Goal: Task Accomplishment & Management: Use online tool/utility

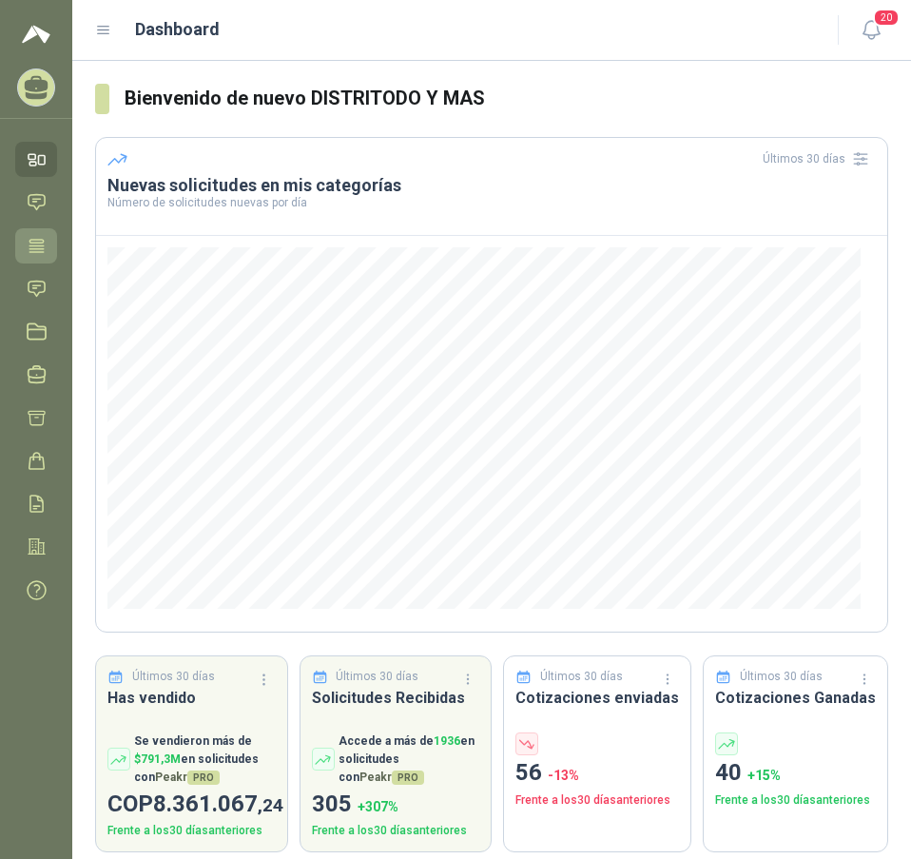
click at [45, 238] on icon at bounding box center [37, 246] width 20 height 20
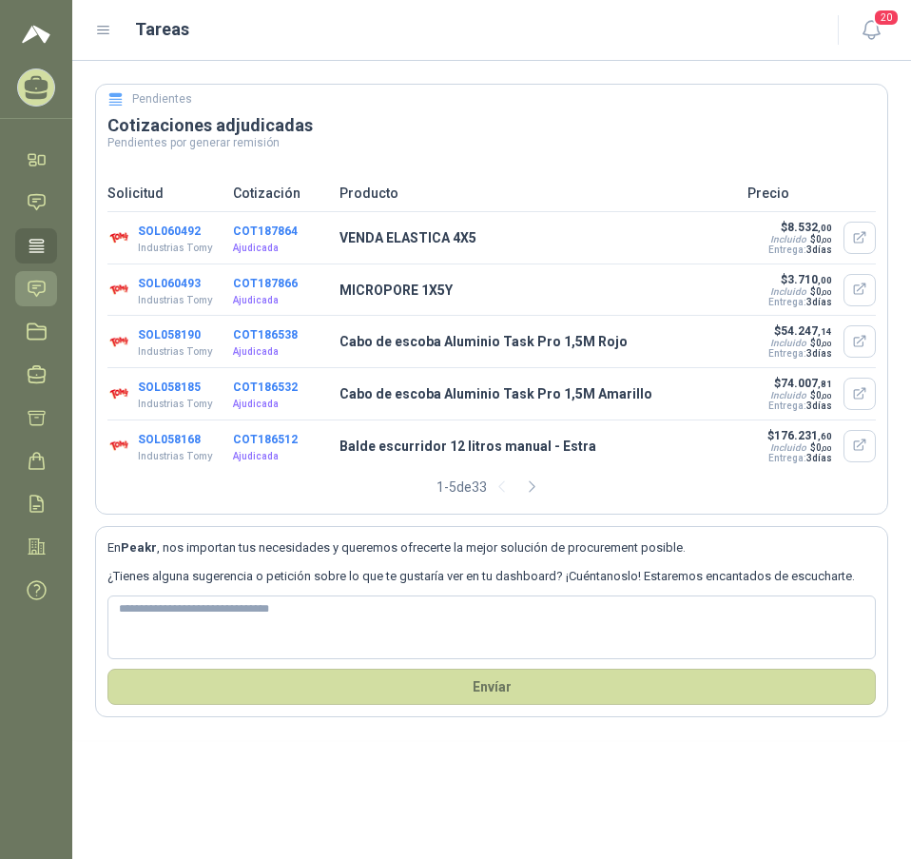
click at [36, 284] on icon at bounding box center [37, 289] width 20 height 20
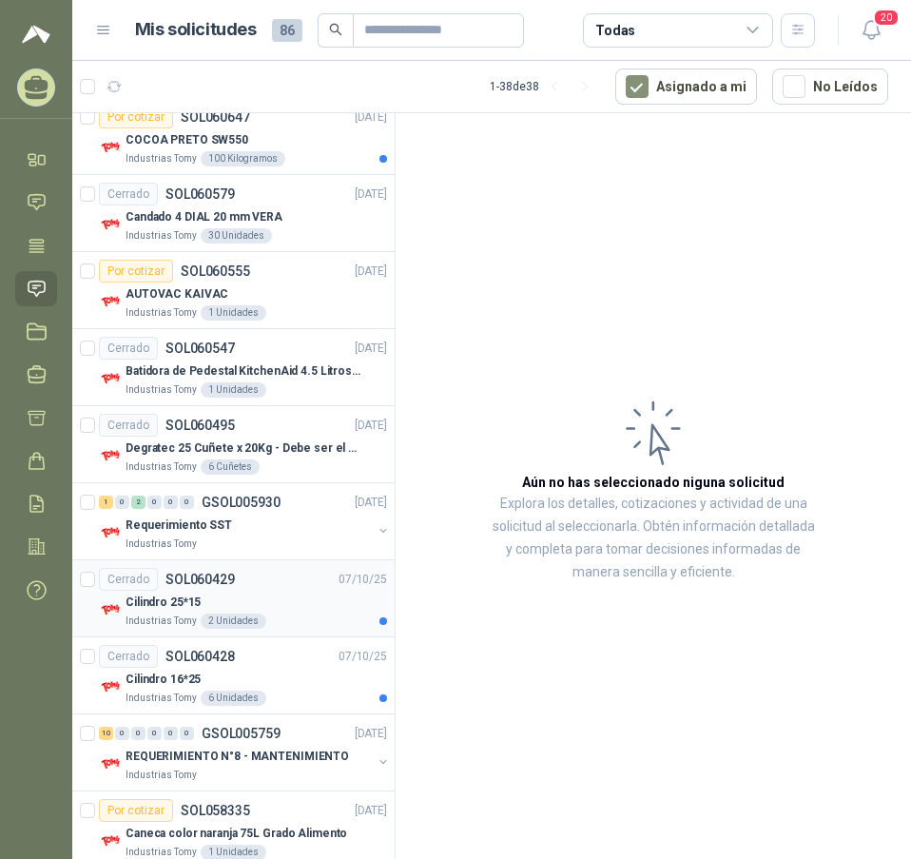
scroll to position [190, 0]
click at [162, 523] on p "Requerimiento SST" at bounding box center [179, 525] width 107 height 18
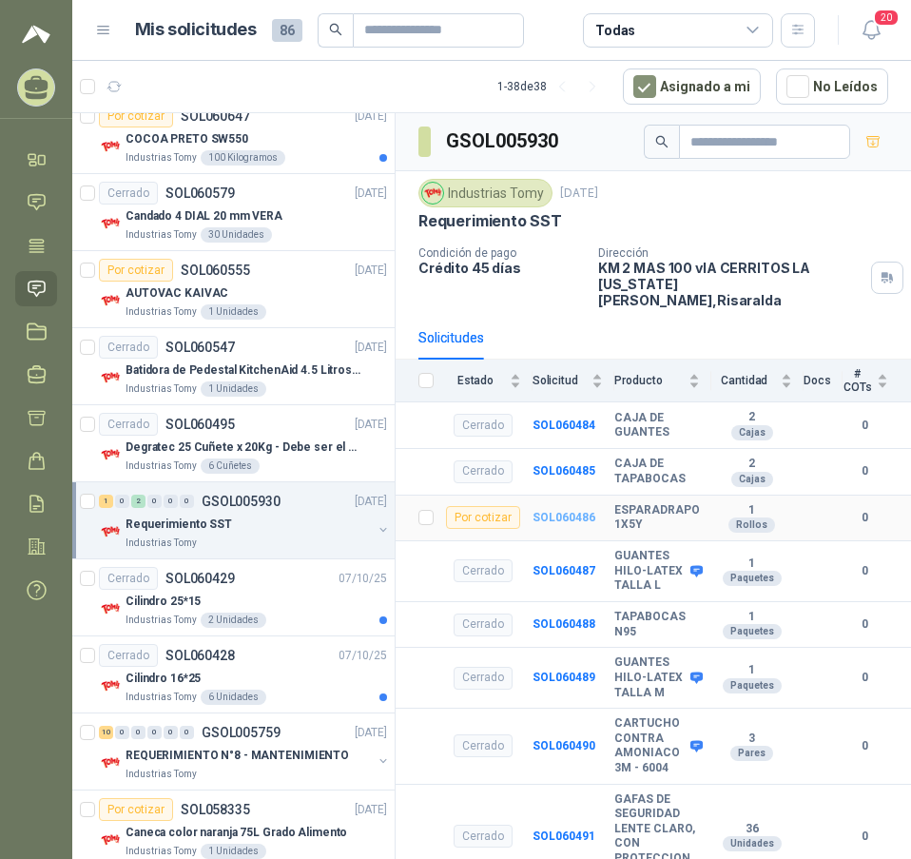
click at [551, 511] on b "SOL060486" at bounding box center [564, 517] width 63 height 13
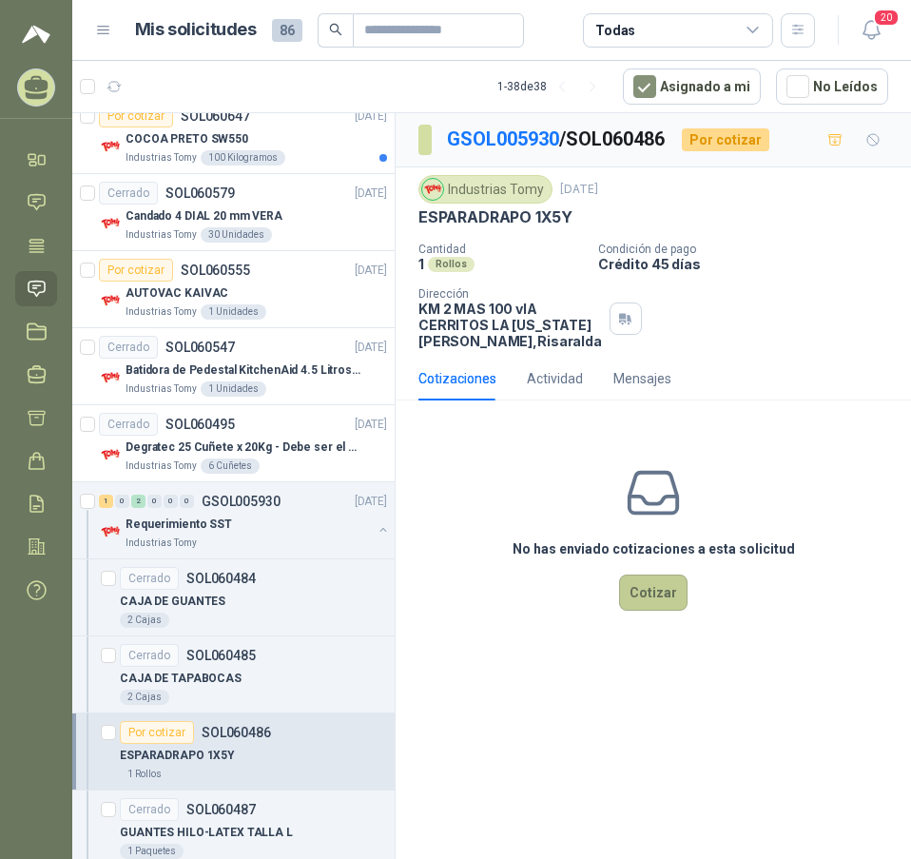
click at [657, 605] on button "Cotizar" at bounding box center [653, 593] width 69 height 36
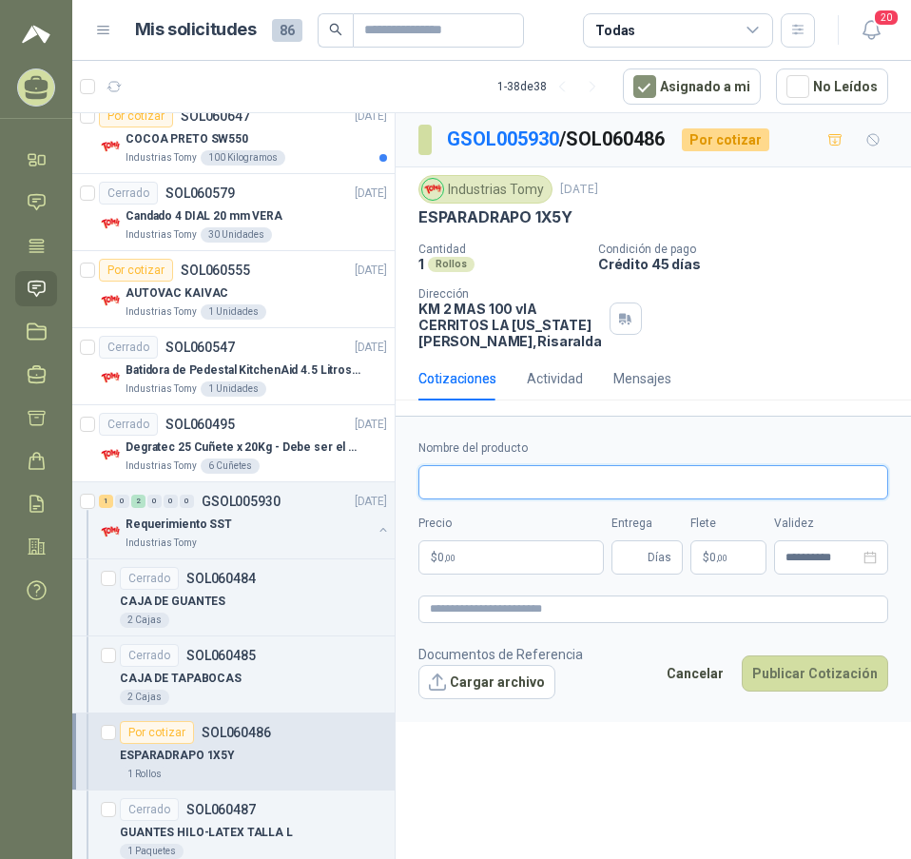
click at [486, 495] on input "Nombre del producto" at bounding box center [654, 482] width 470 height 34
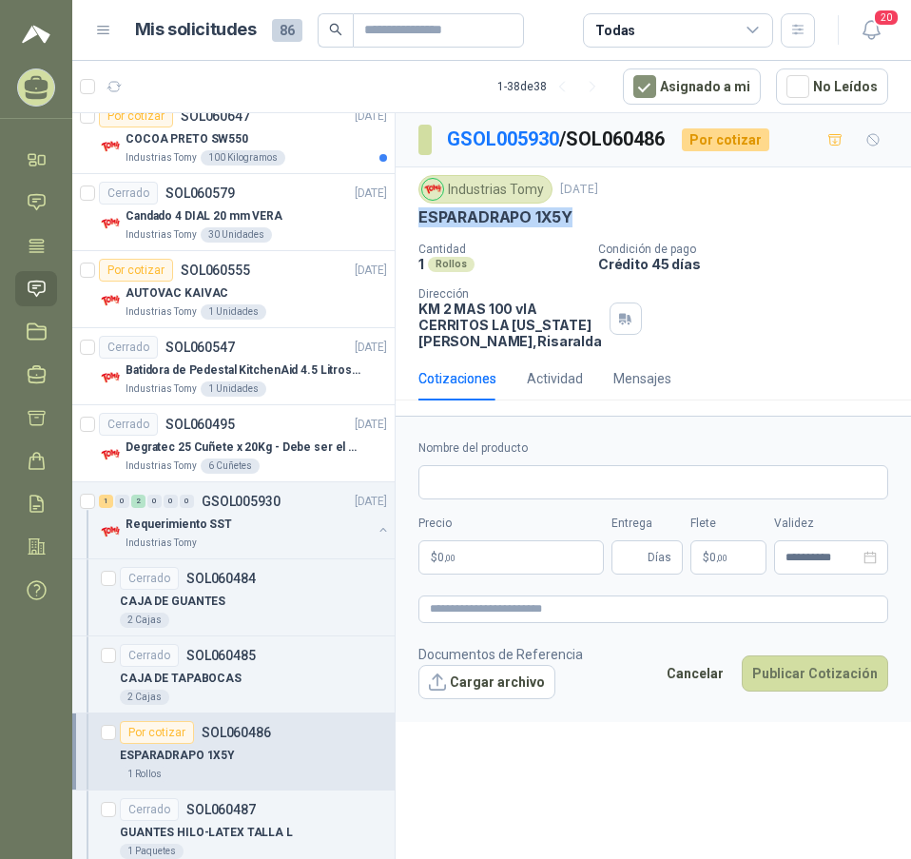
drag, startPoint x: 579, startPoint y: 207, endPoint x: 411, endPoint y: 222, distance: 169.0
click at [411, 222] on div "Industrias Tomy [DATE] ESPARADRAPO 1X5Y Cantidad 1 Rollos Condición de pago Cr…" at bounding box center [654, 261] width 516 height 189
copy p "ESPARADRAPO 1X5Y"
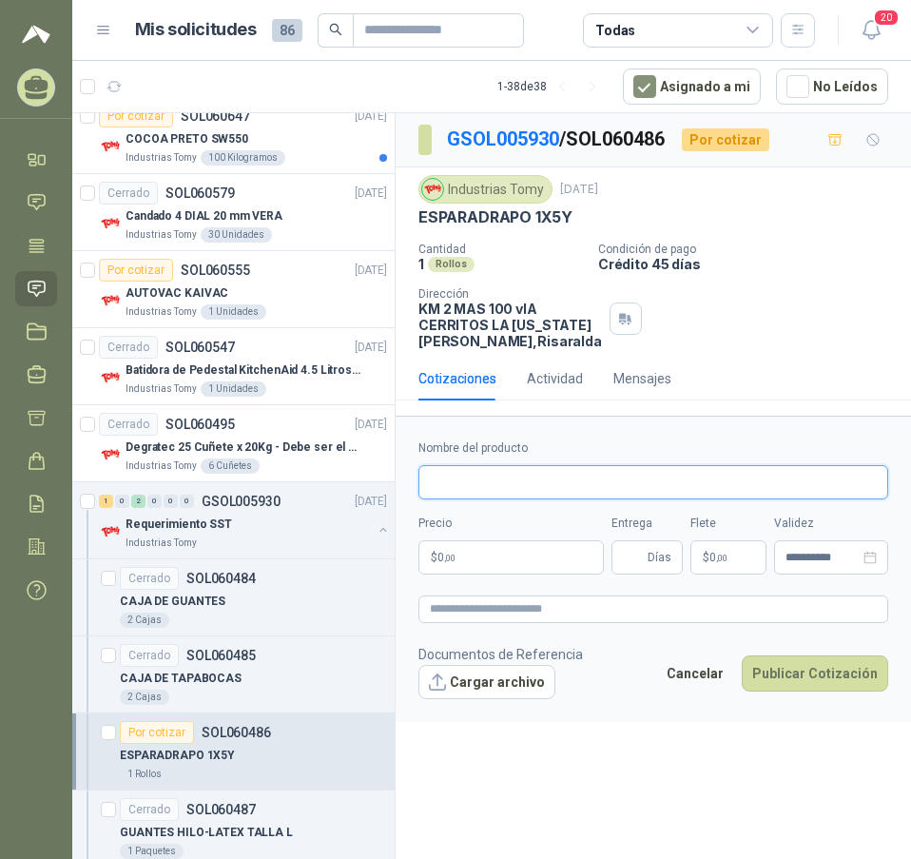
click at [481, 496] on input "Nombre del producto" at bounding box center [654, 482] width 470 height 34
paste input "**********"
type input "**********"
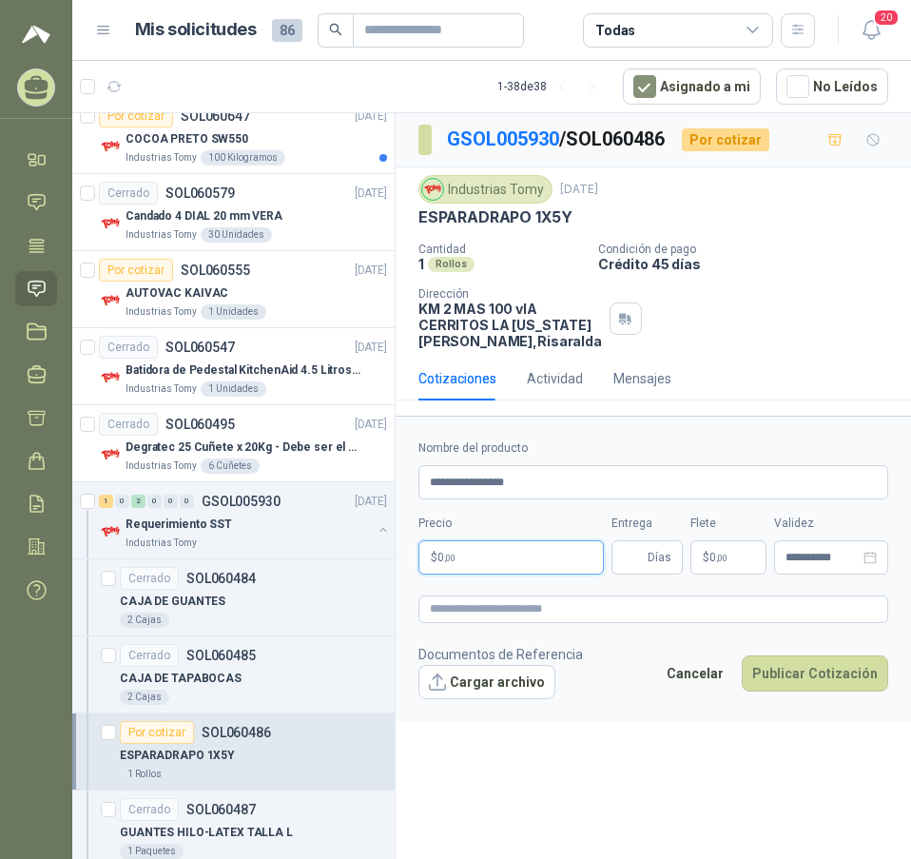
click at [461, 575] on p "$ 0 ,00" at bounding box center [512, 557] width 186 height 34
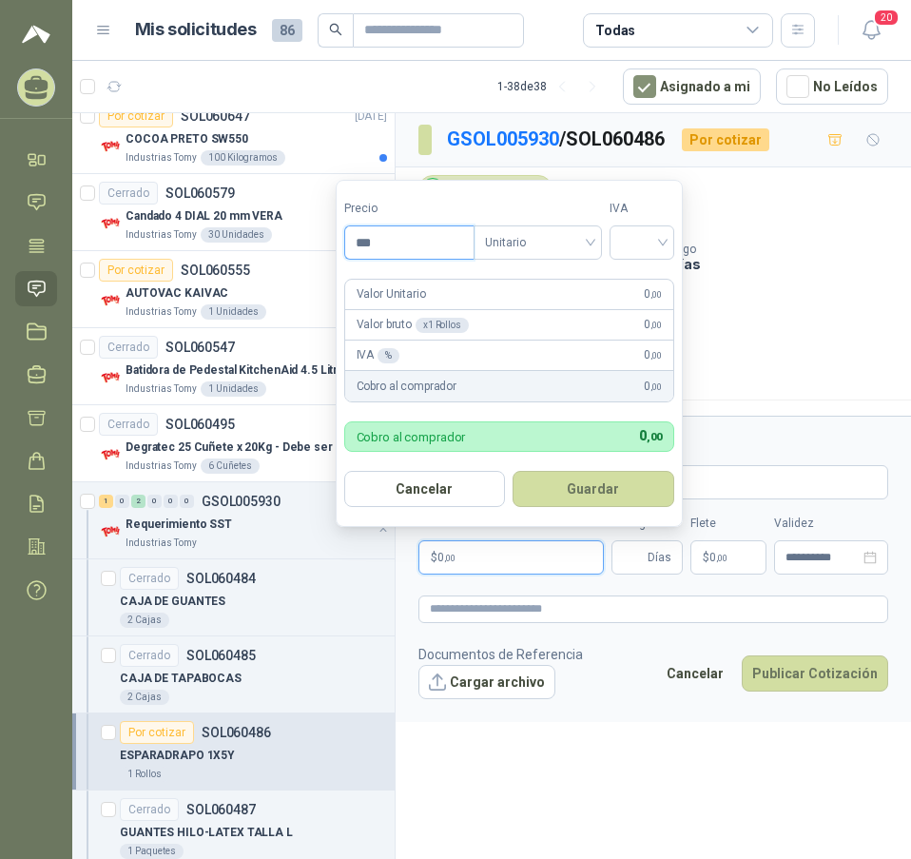
click at [367, 247] on input "***" at bounding box center [409, 242] width 128 height 32
click at [570, 239] on span "Unitario" at bounding box center [538, 242] width 106 height 29
type input "********"
click at [576, 237] on span "Unitario" at bounding box center [538, 242] width 106 height 29
click at [553, 242] on span "Unitario" at bounding box center [538, 242] width 106 height 29
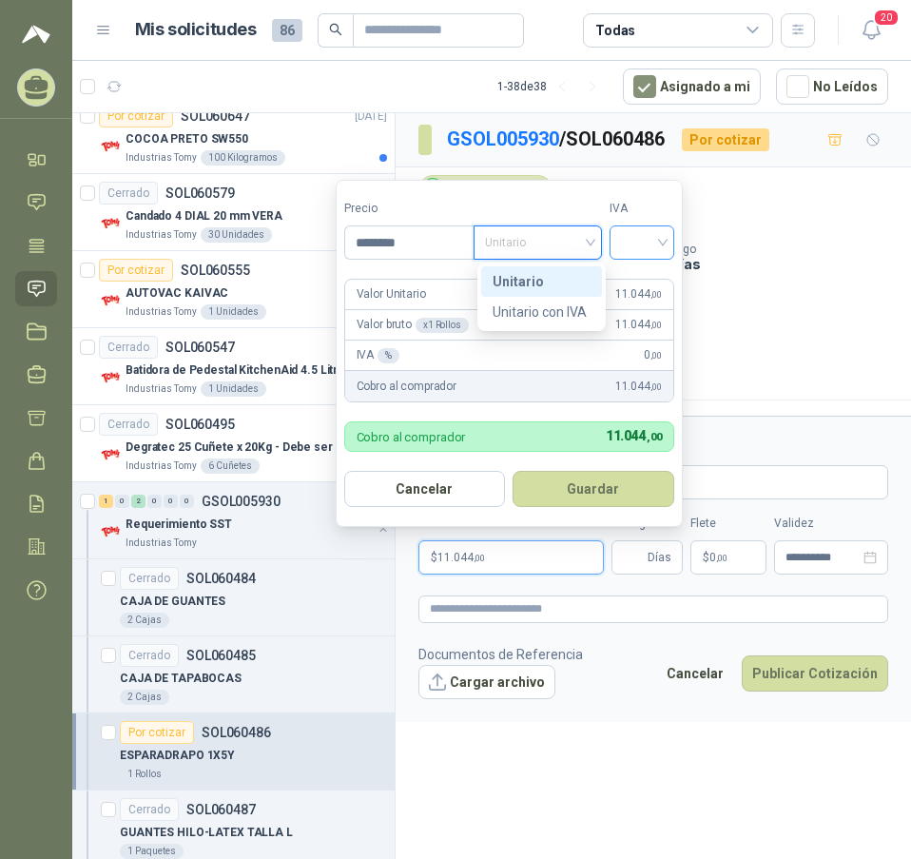
click at [640, 249] on input "search" at bounding box center [642, 240] width 42 height 29
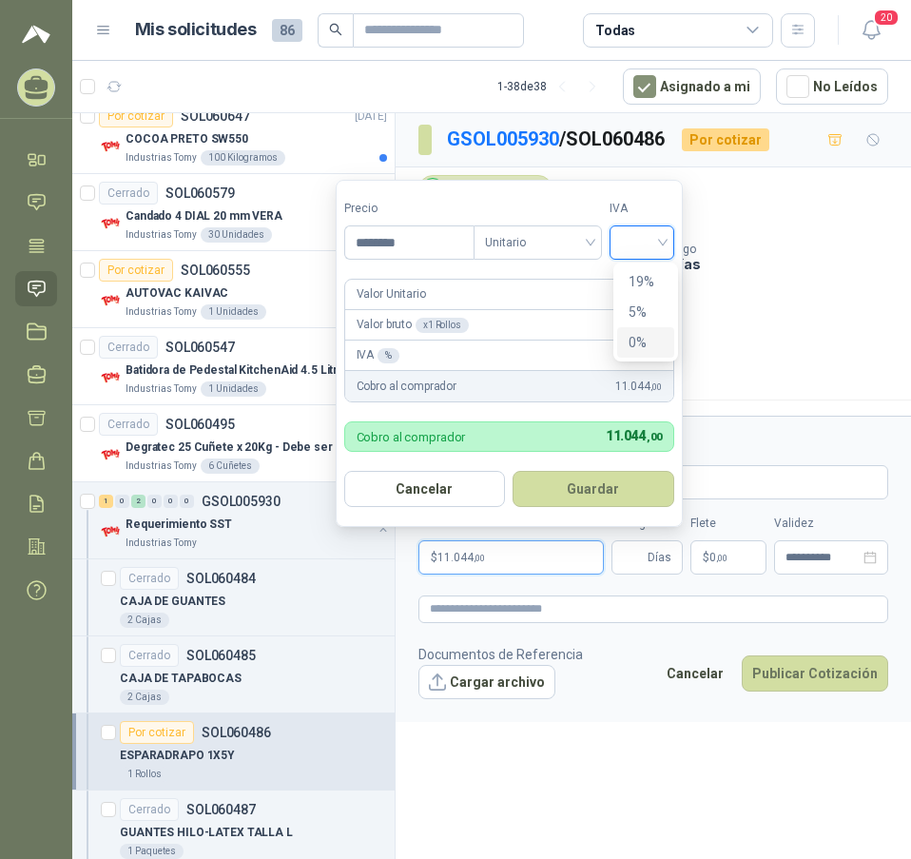
click at [647, 341] on div "0%" at bounding box center [646, 342] width 35 height 21
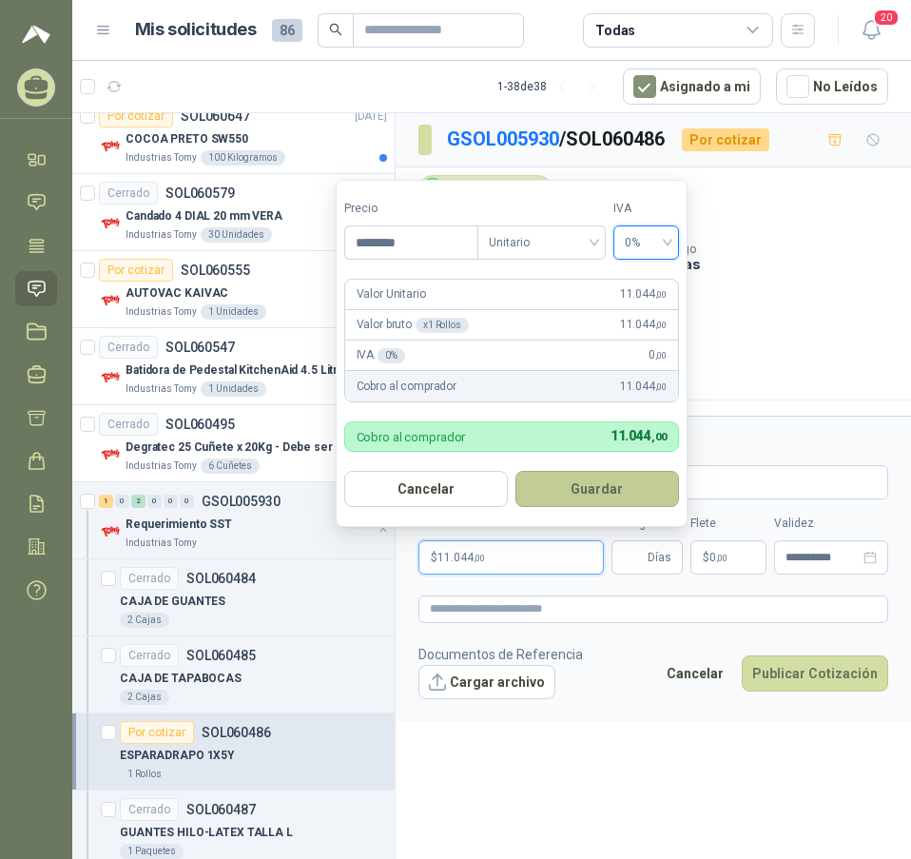
click at [610, 496] on button "Guardar" at bounding box center [598, 489] width 164 height 36
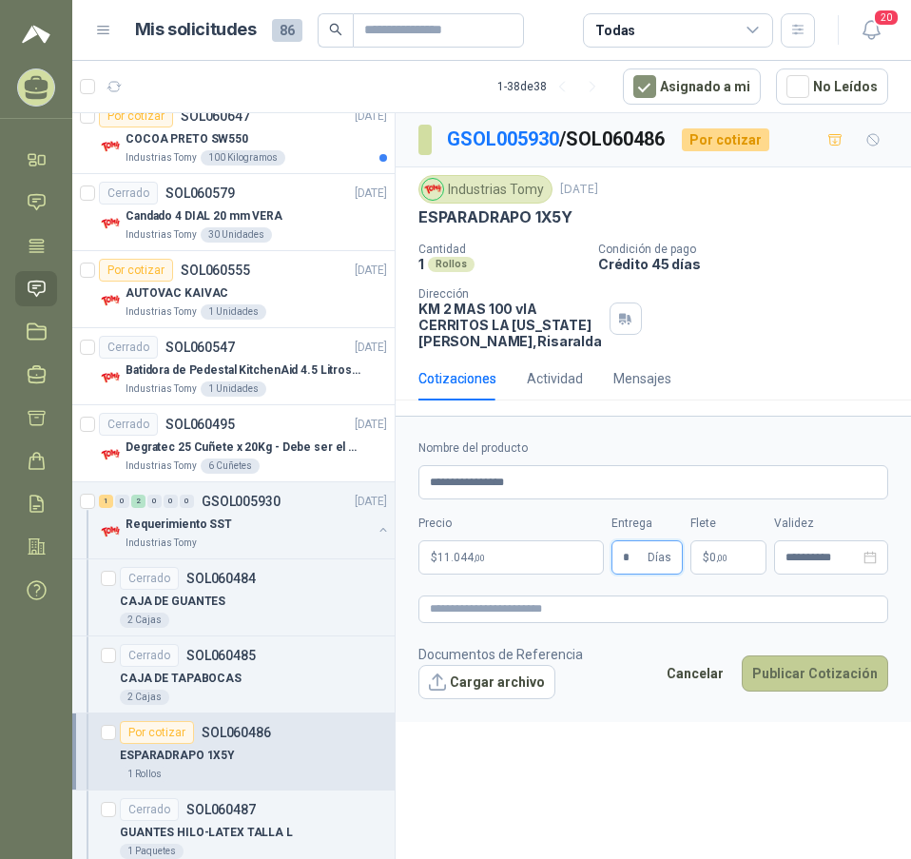
type input "*"
click at [827, 692] on button "Publicar Cotización" at bounding box center [815, 674] width 147 height 36
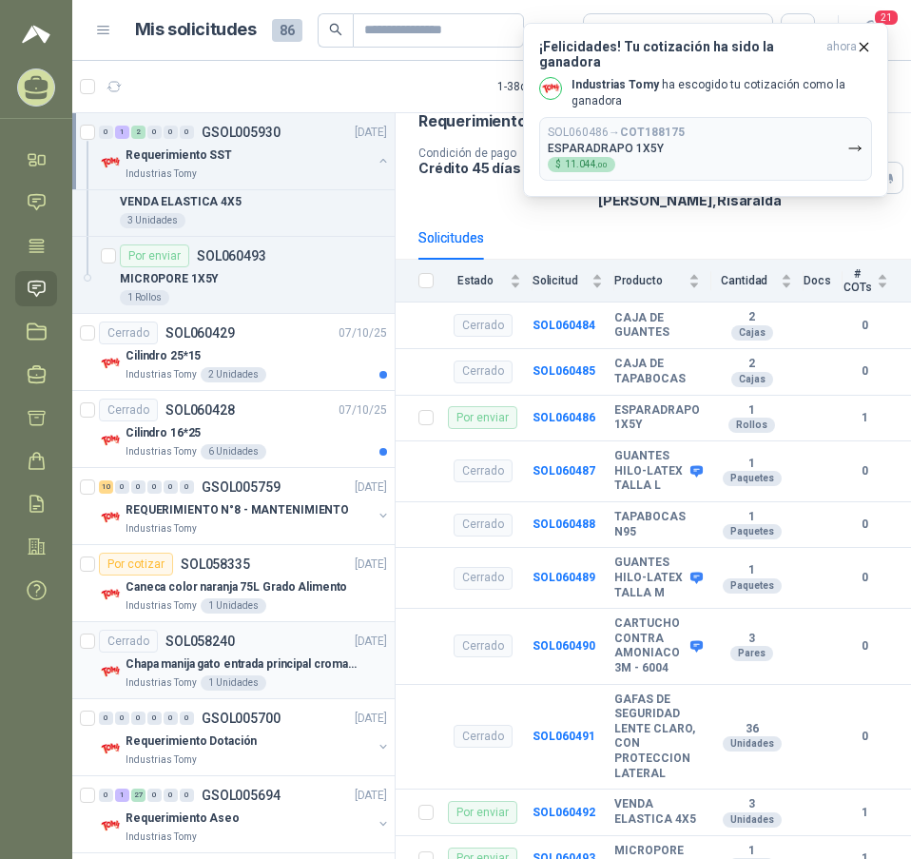
scroll to position [1332, 0]
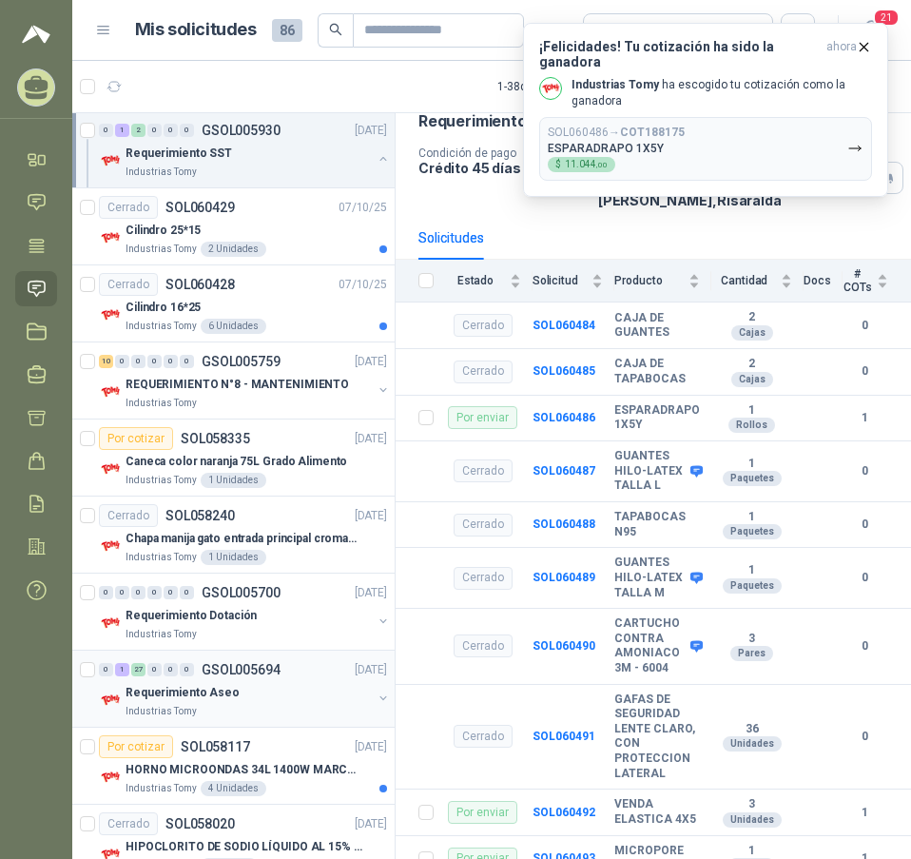
click at [210, 686] on p "Requerimiento Aseo" at bounding box center [183, 693] width 114 height 18
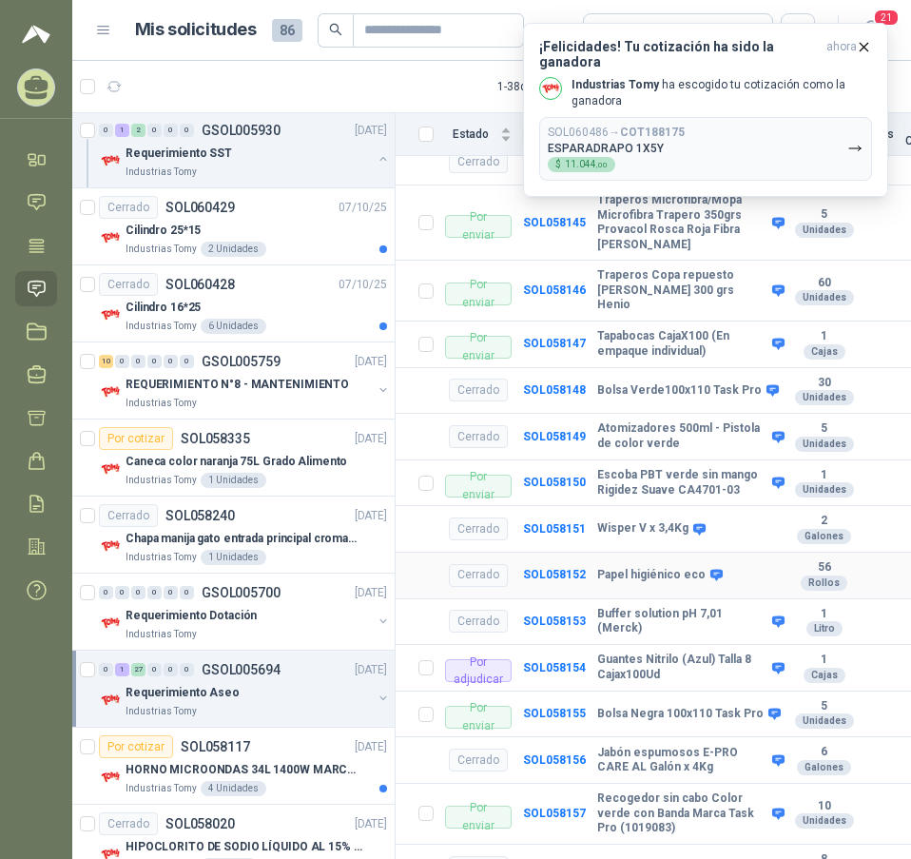
scroll to position [285, 0]
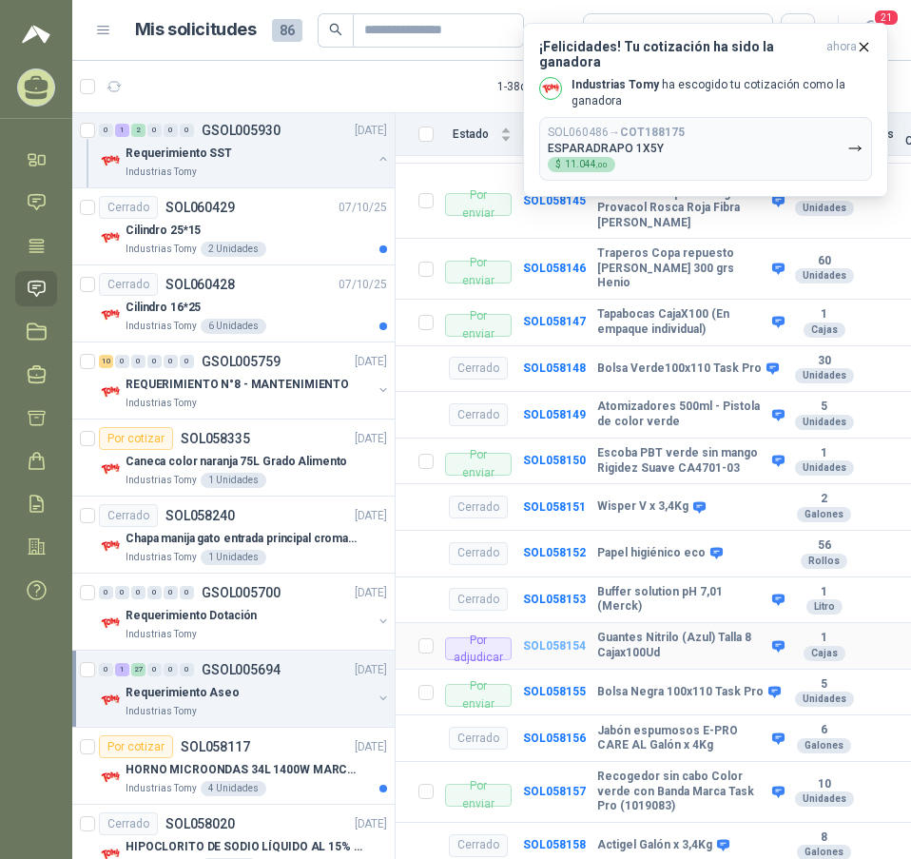
click at [566, 639] on b "SOL058154" at bounding box center [554, 645] width 63 height 13
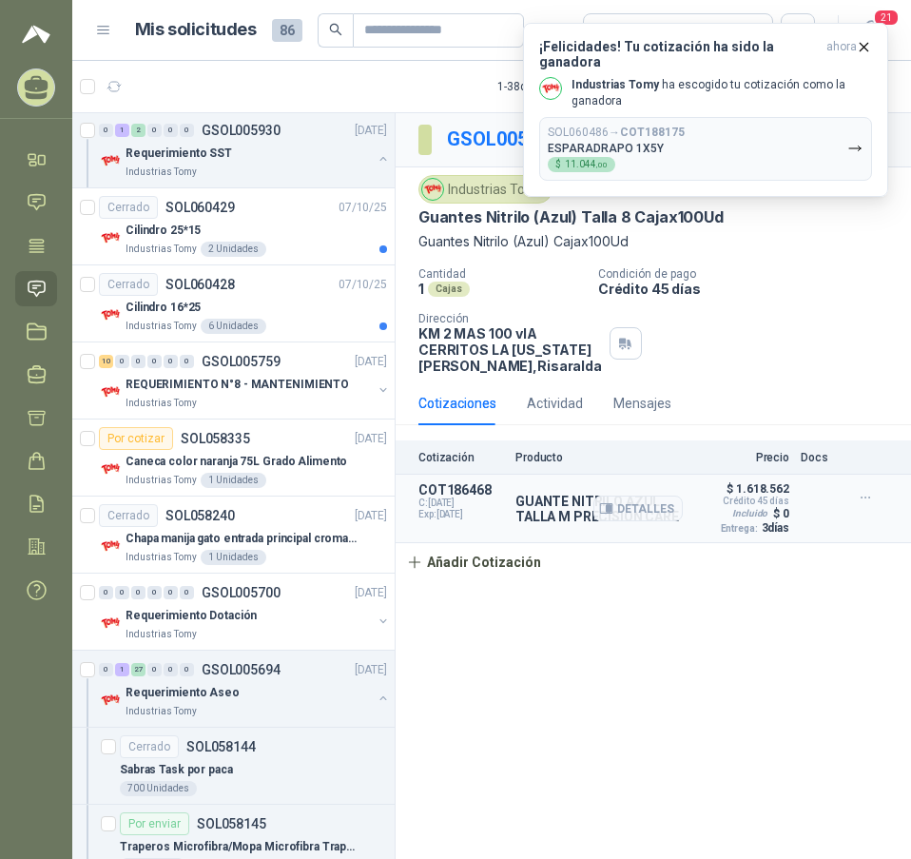
click at [768, 506] on p "Crédito 45 días" at bounding box center [756, 501] width 67 height 10
click at [755, 496] on p "$ 1.618.562" at bounding box center [758, 488] width 63 height 13
click at [869, 506] on icon "button" at bounding box center [866, 498] width 16 height 16
click at [832, 436] on button "Editar" at bounding box center [828, 437] width 152 height 30
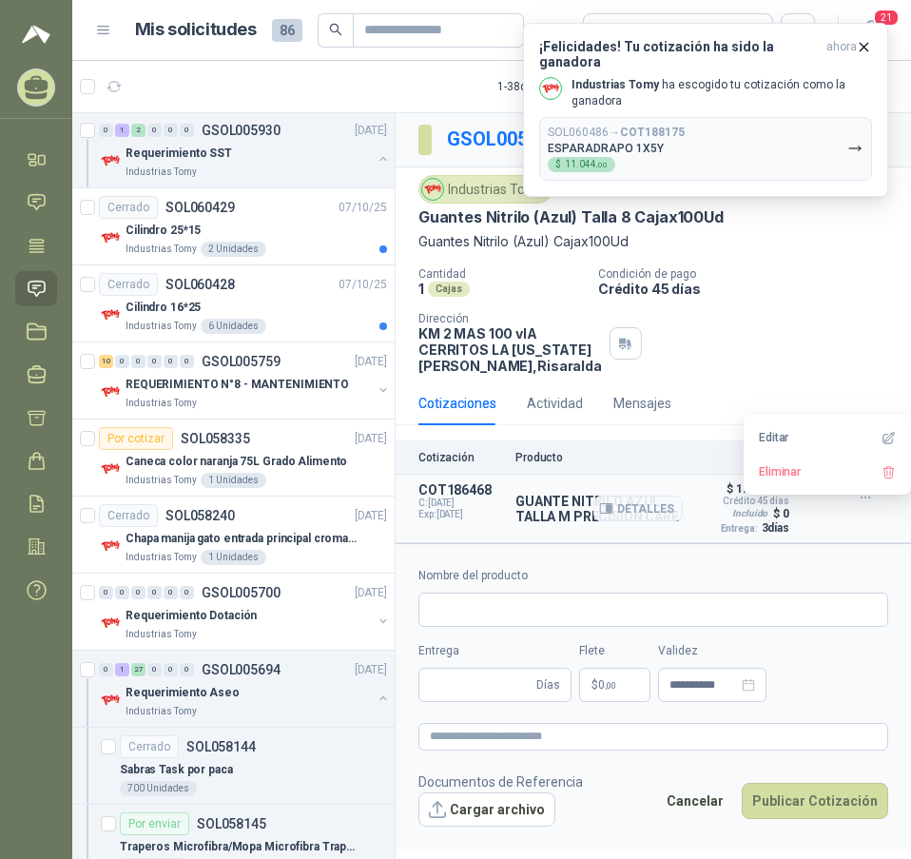
type input "**********"
type input "*"
type input "**********"
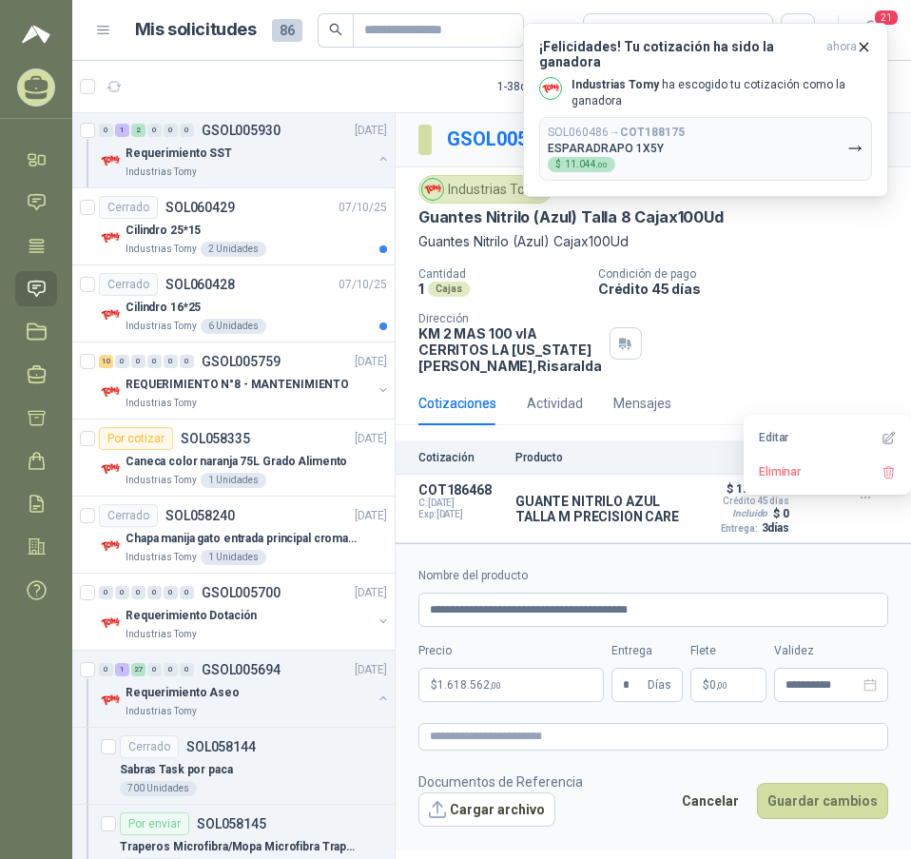
drag, startPoint x: 616, startPoint y: 792, endPoint x: 599, endPoint y: 780, distance: 19.8
click at [616, 792] on footer "Documentos de Referencia Cargar archivo Cancelar Guardar cambios" at bounding box center [654, 799] width 470 height 55
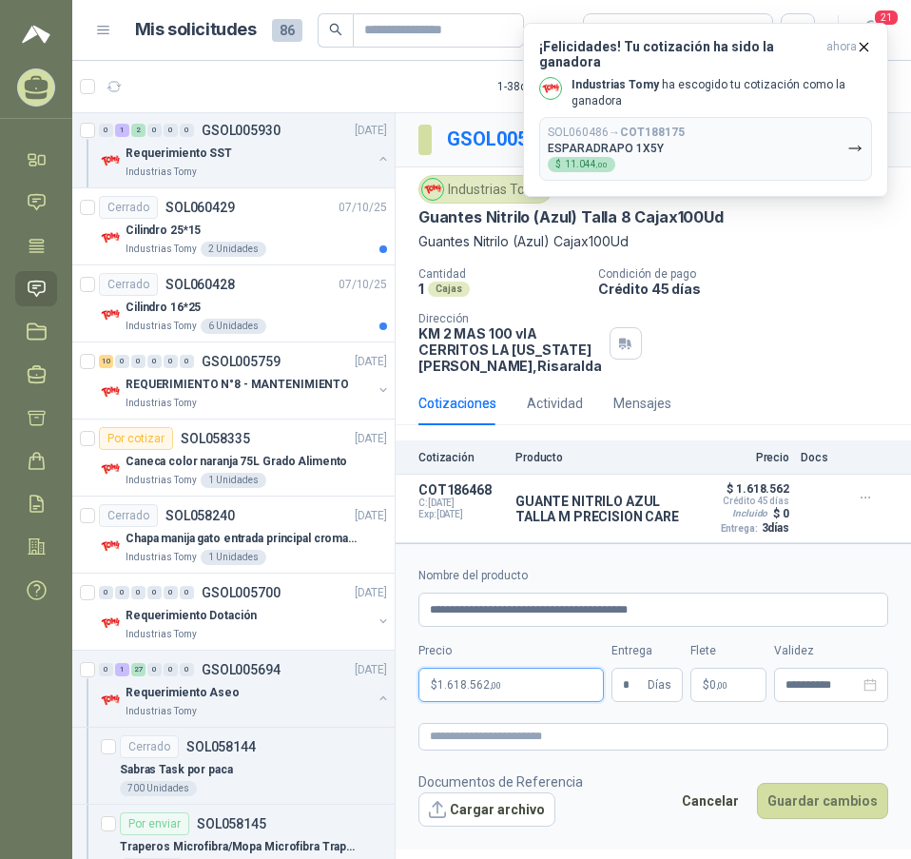
click at [475, 691] on span "1.618.562 ,00" at bounding box center [470, 684] width 64 height 11
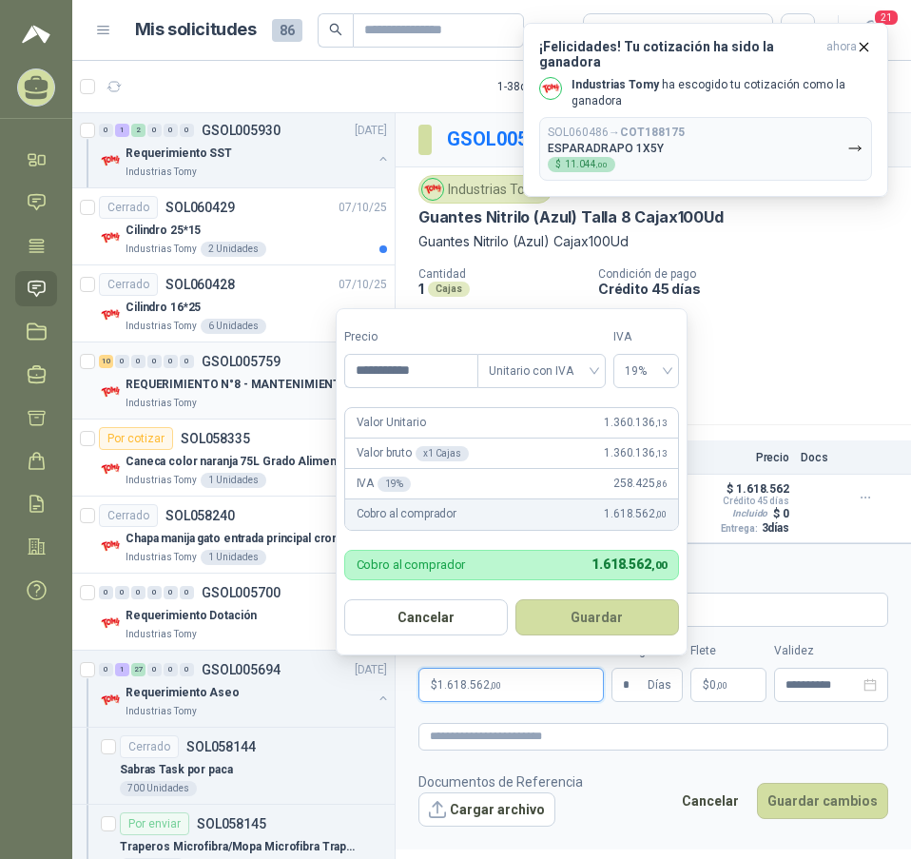
drag, startPoint x: 393, startPoint y: 368, endPoint x: 252, endPoint y: 360, distance: 141.1
click at [255, 360] on body "DISTRITODO Y MAS DISTRITODO Y MAS MG SAS Inicio Chat Tareas Solicitudes Licitac…" at bounding box center [455, 429] width 911 height 859
type input "**********"
click at [585, 626] on button "Guardar" at bounding box center [598, 617] width 164 height 36
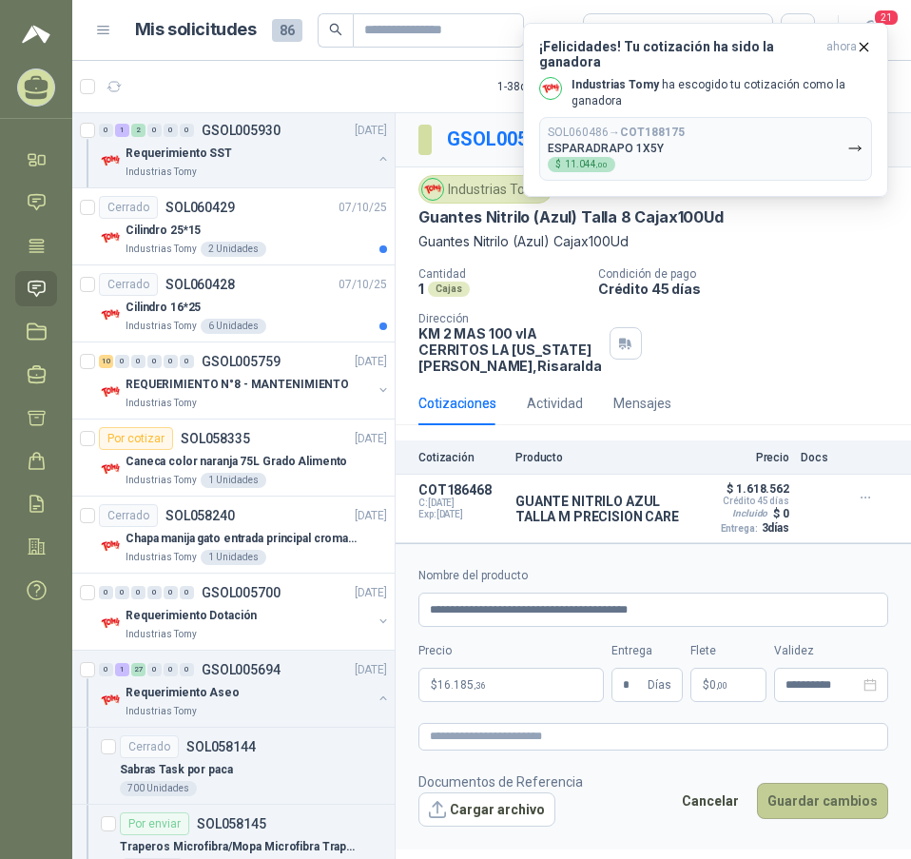
click at [805, 813] on button "Guardar cambios" at bounding box center [822, 801] width 131 height 36
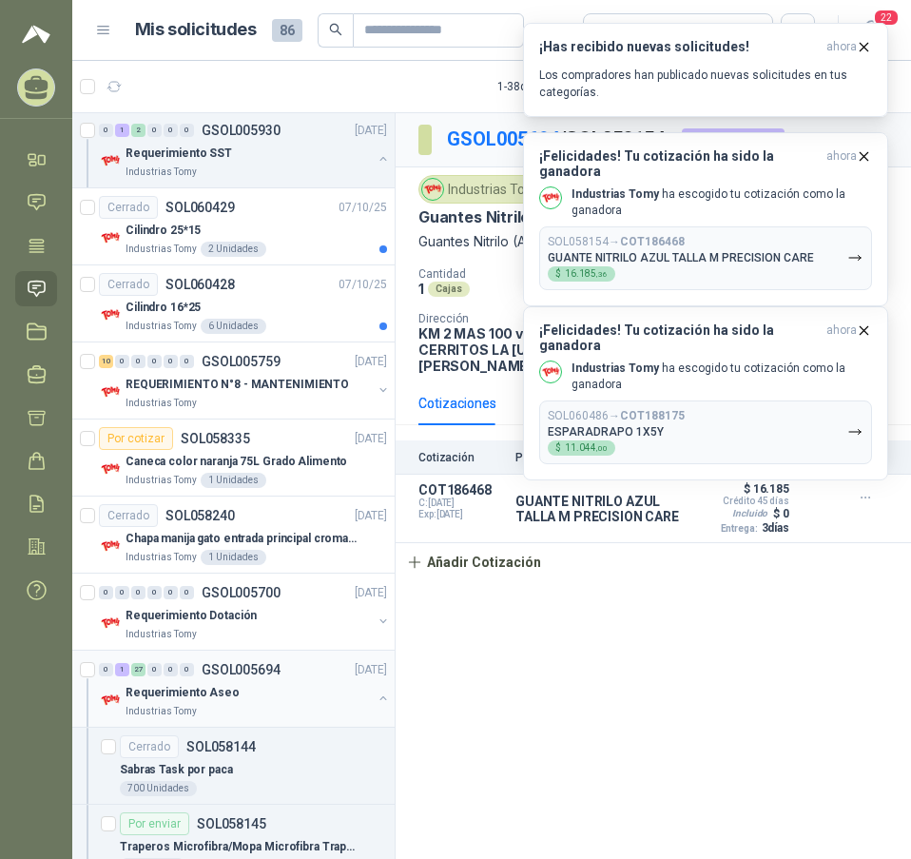
click at [193, 688] on p "Requerimiento Aseo" at bounding box center [183, 693] width 114 height 18
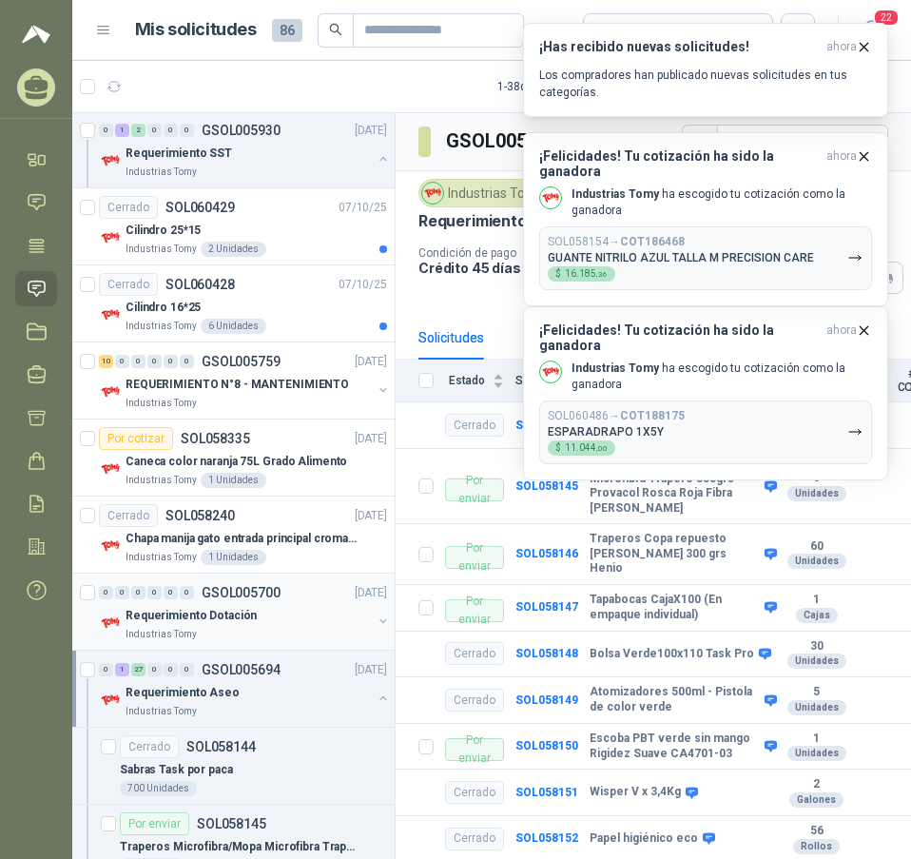
click at [191, 623] on p "Requerimiento Dotación" at bounding box center [191, 616] width 131 height 18
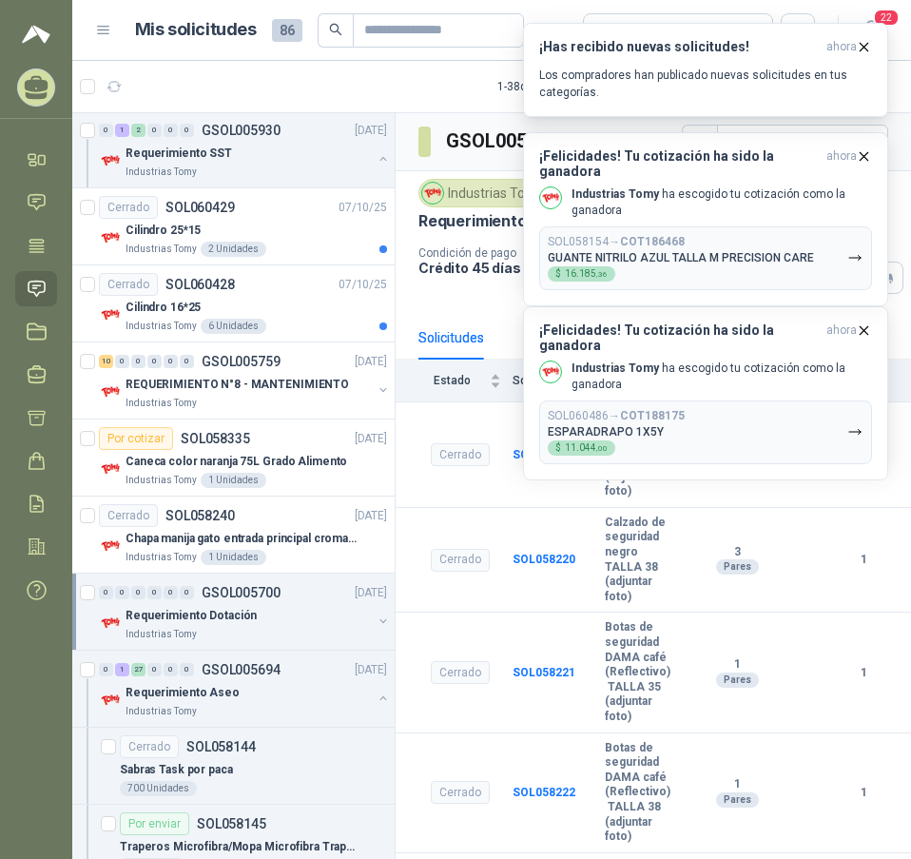
click at [482, 316] on div "Solicitudes" at bounding box center [452, 338] width 66 height 44
click at [185, 681] on div "Requerimiento Aseo" at bounding box center [249, 692] width 246 height 23
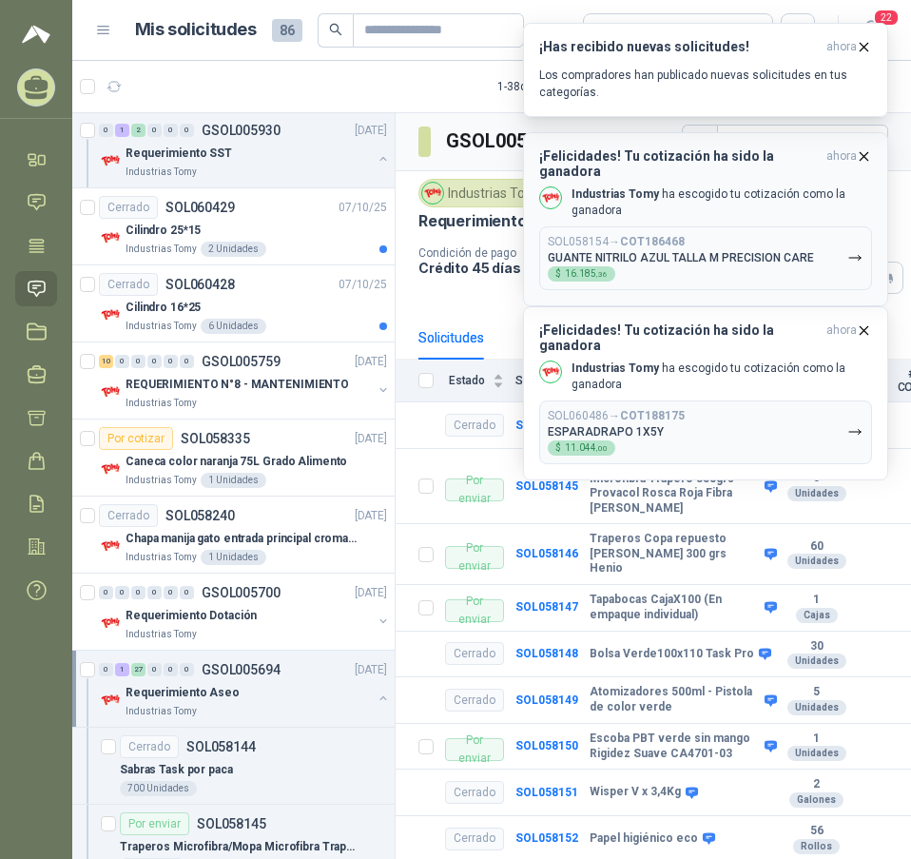
click at [867, 147] on button "¡Felicidades! Tu cotización ha sido la ganadora ahora Industrias Tomy [PERSON_N…" at bounding box center [705, 219] width 365 height 174
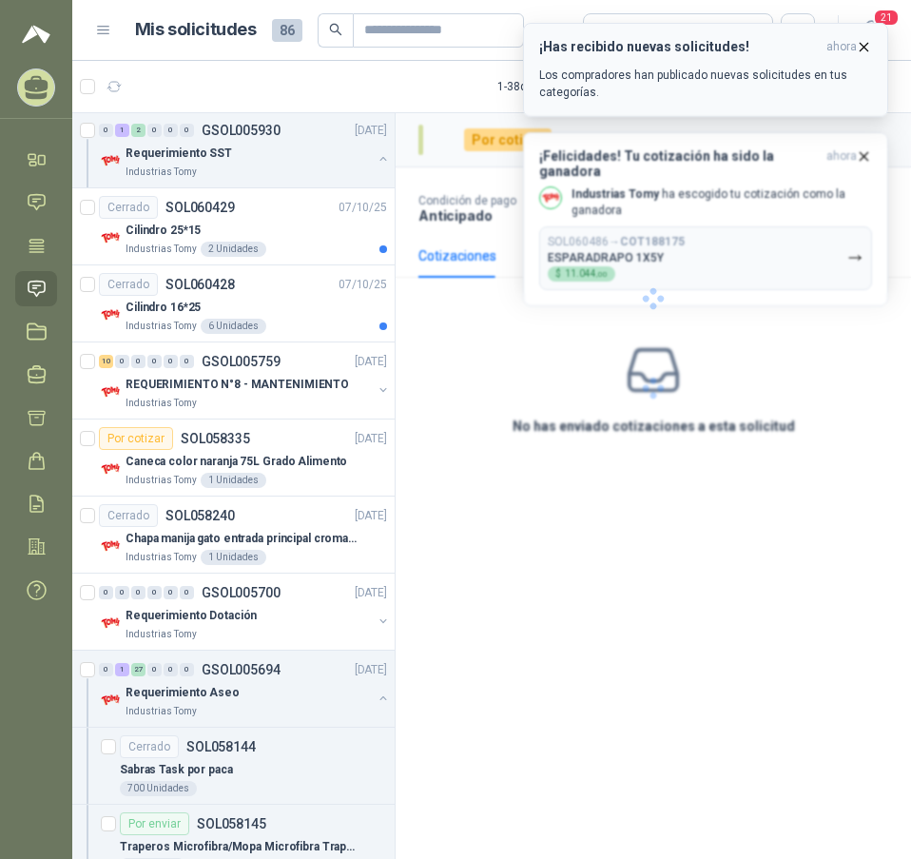
click at [868, 44] on icon "button" at bounding box center [865, 47] width 8 height 8
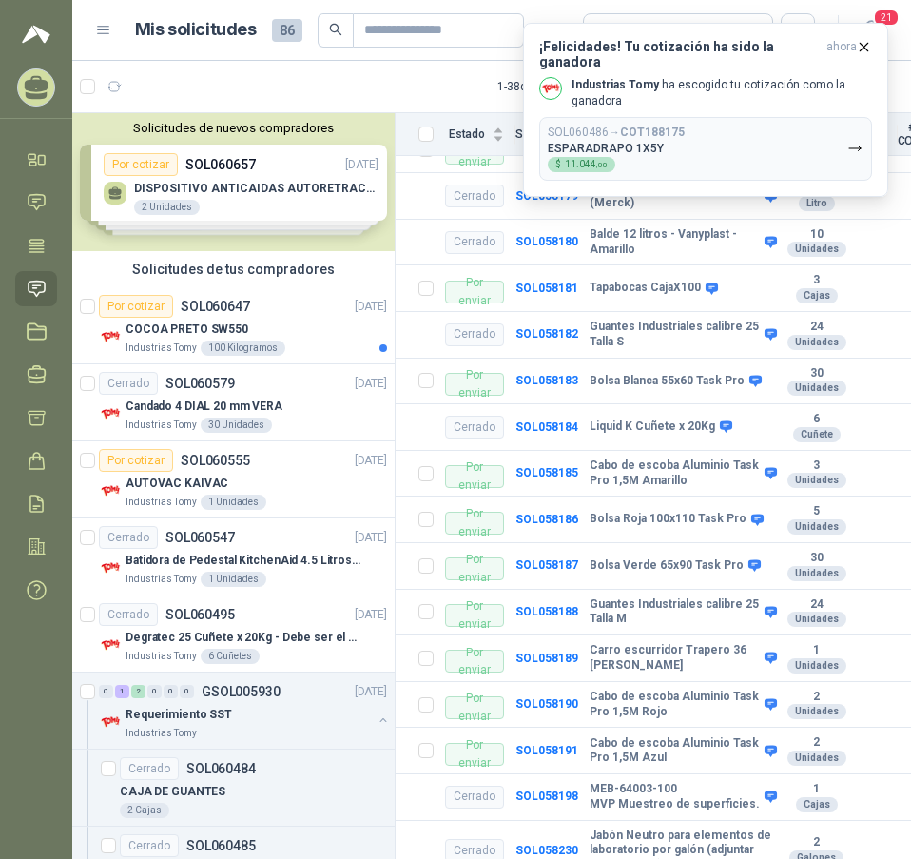
click at [30, 284] on icon at bounding box center [37, 289] width 20 height 20
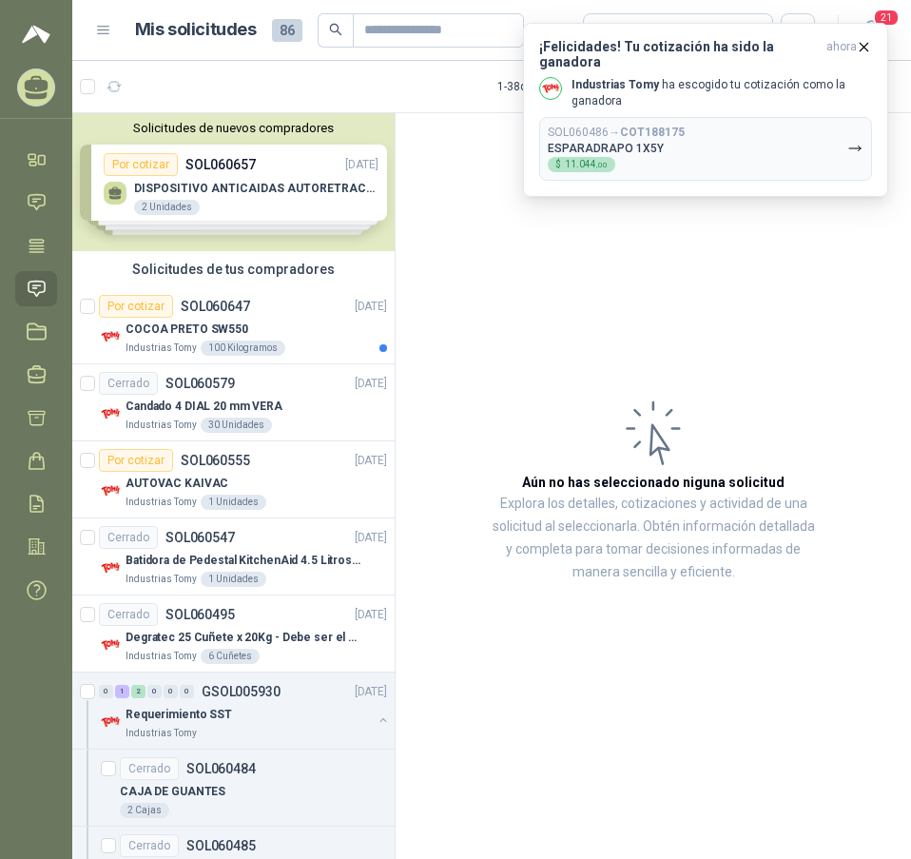
click at [30, 282] on icon at bounding box center [37, 288] width 16 height 15
click at [193, 721] on p "Requerimiento SST" at bounding box center [179, 715] width 107 height 18
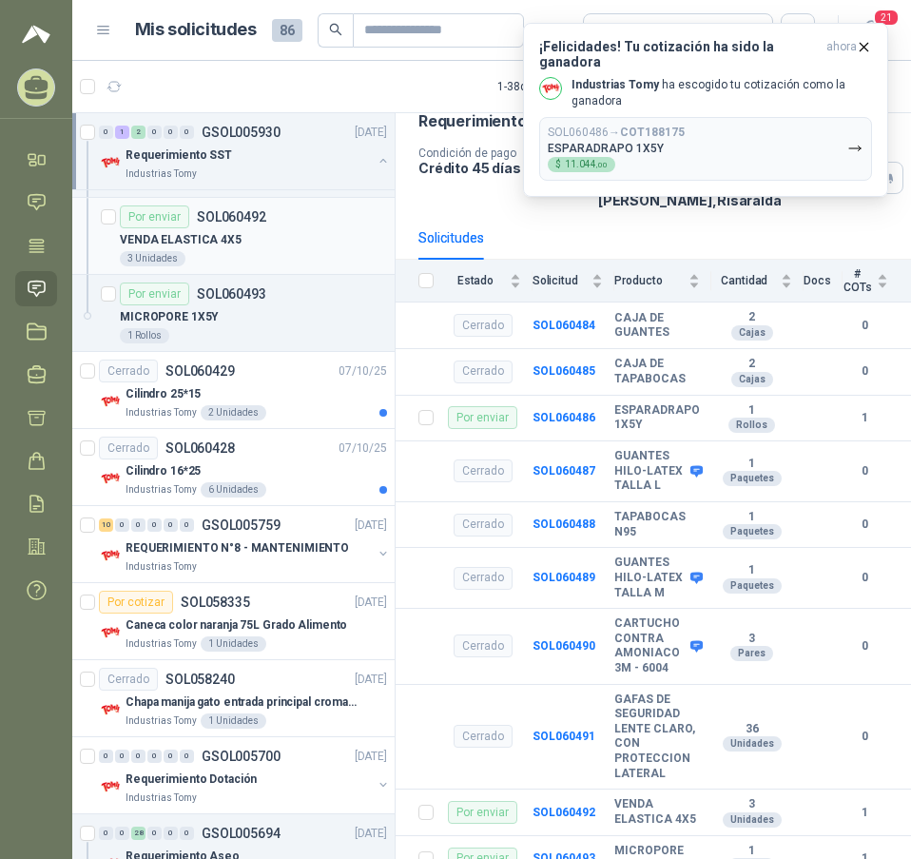
scroll to position [1237, 0]
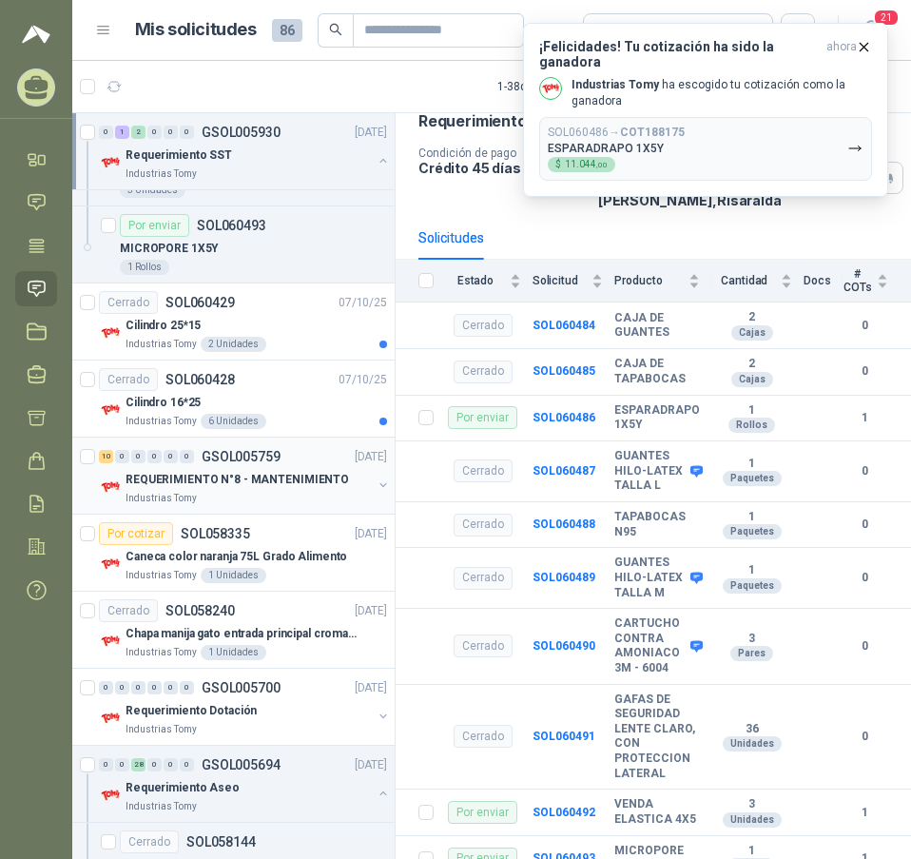
click at [215, 482] on p "REQUERIMIENTO N°8 - MANTENIMIENTO" at bounding box center [238, 480] width 224 height 18
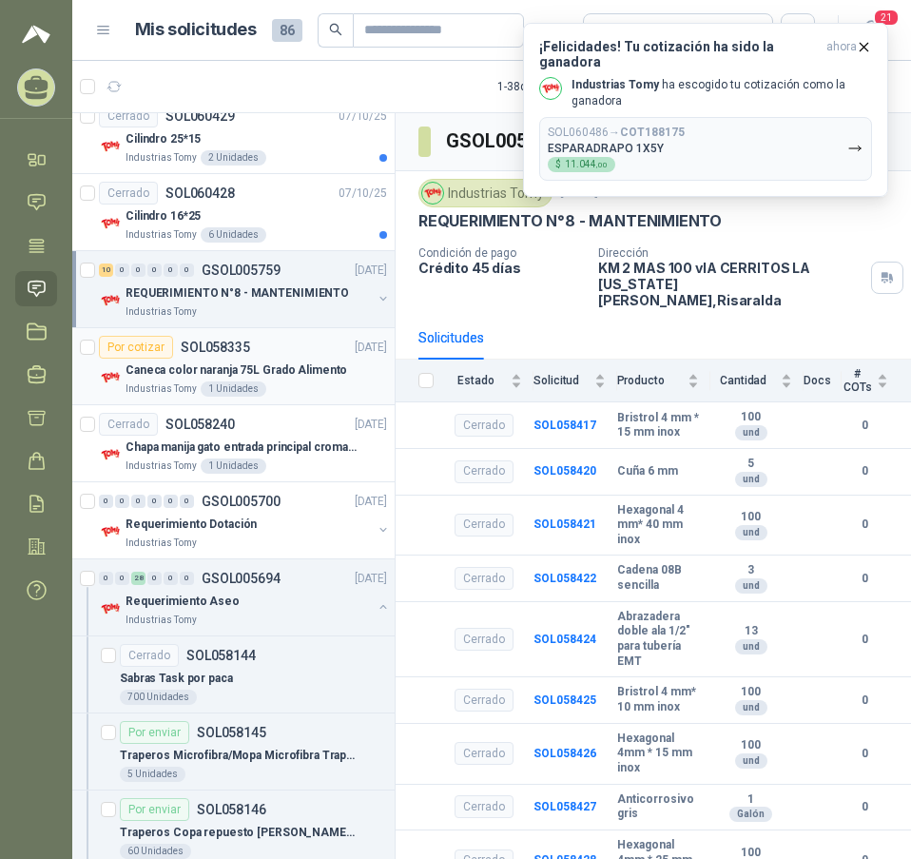
scroll to position [1427, 0]
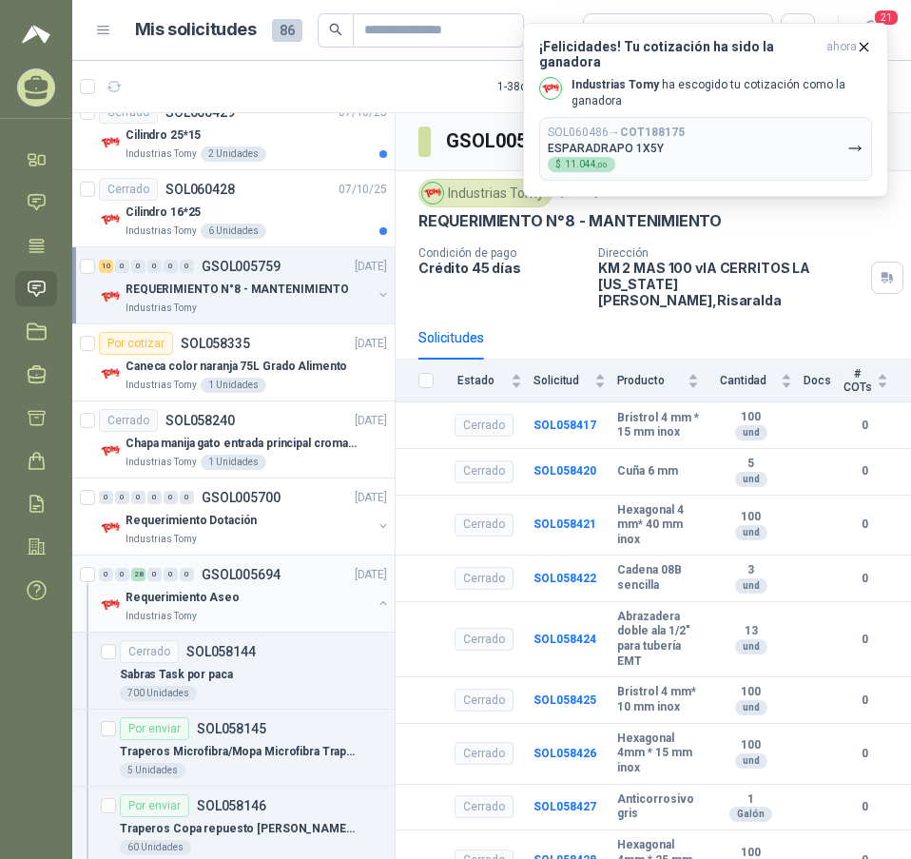
click at [250, 598] on div "Requerimiento Aseo" at bounding box center [249, 597] width 246 height 23
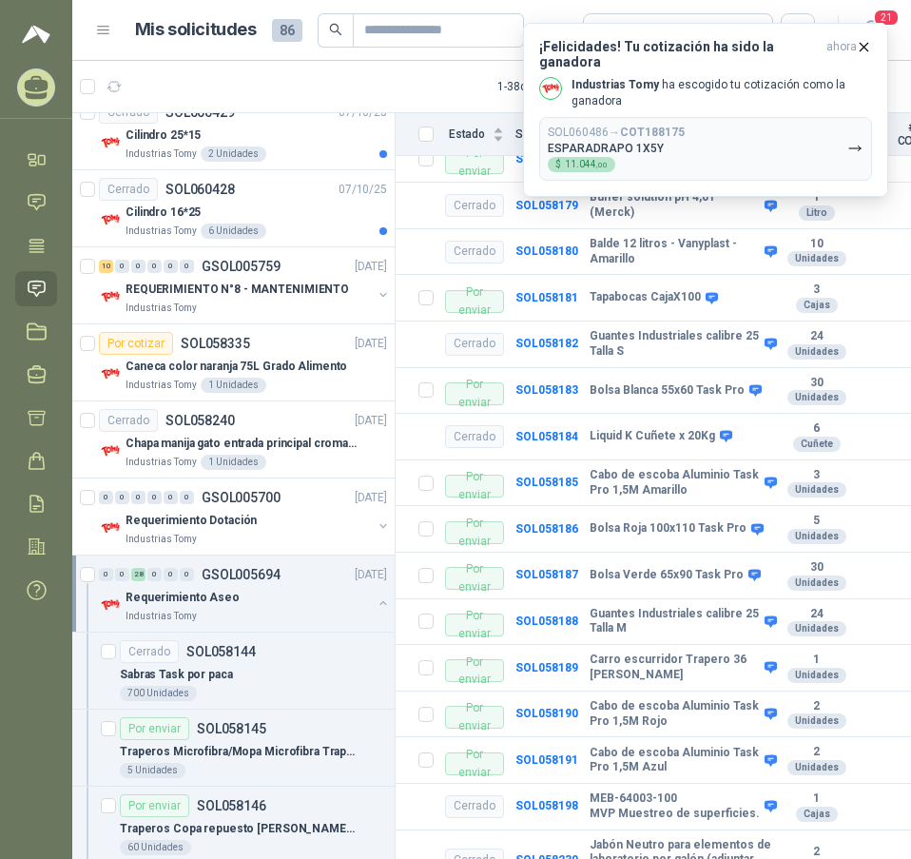
scroll to position [1949, 0]
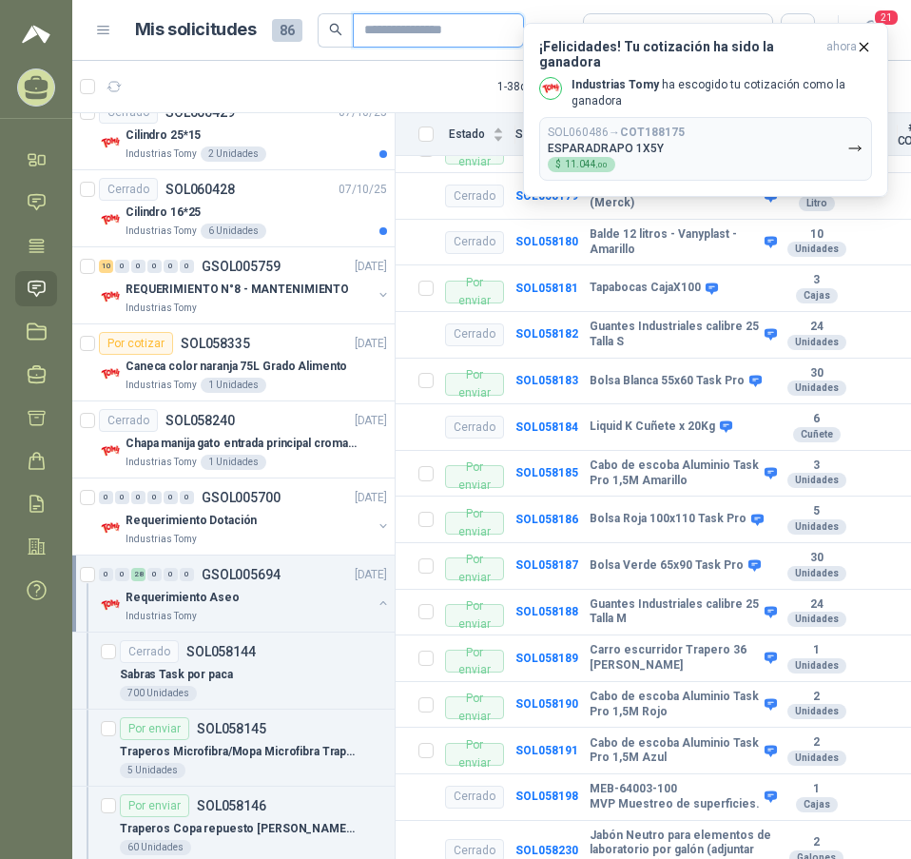
click at [397, 36] on input "text" at bounding box center [430, 30] width 133 height 32
type input "*****"
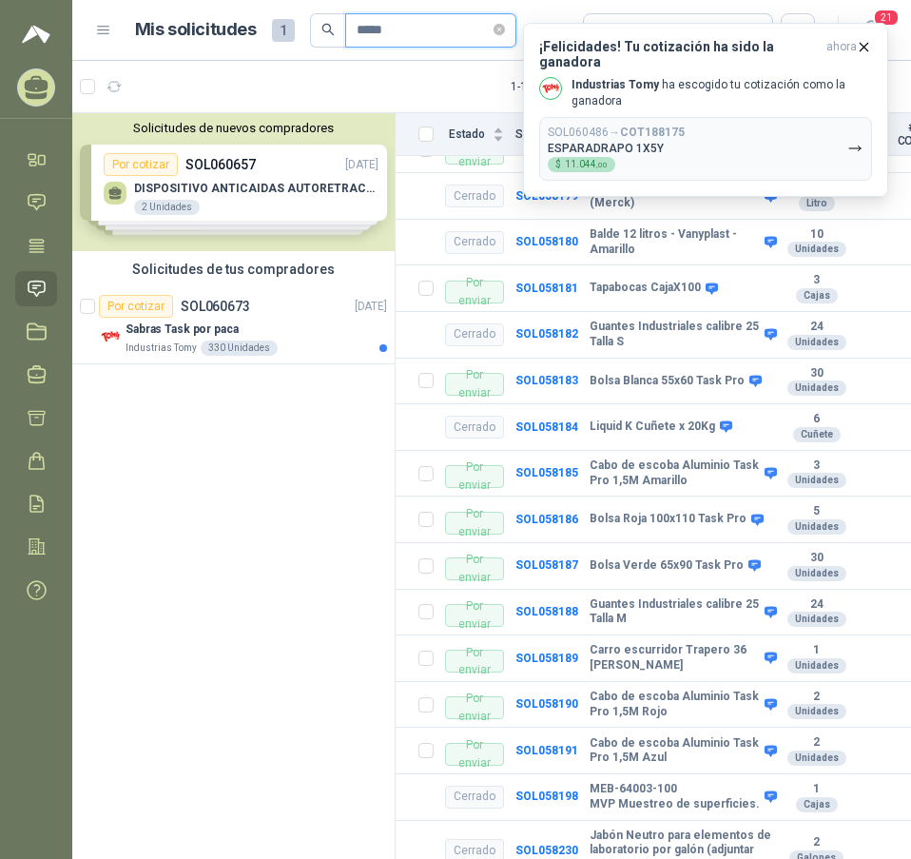
scroll to position [0, 0]
click at [236, 319] on div "Sabras Task por paca" at bounding box center [257, 329] width 262 height 23
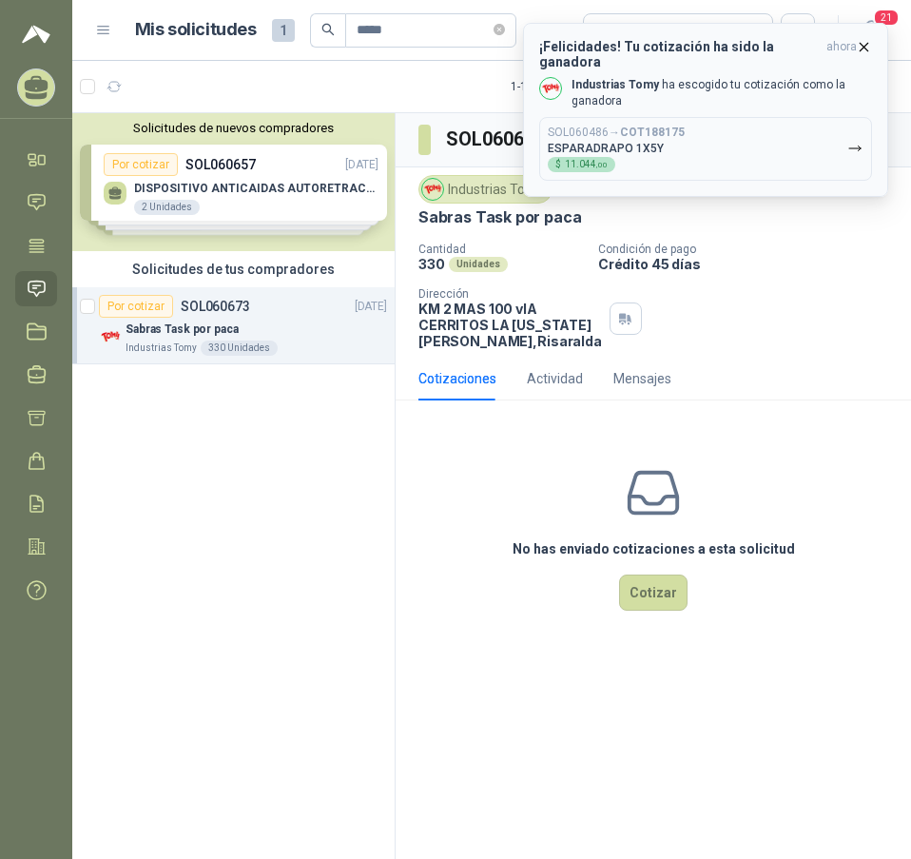
click at [867, 49] on icon "button" at bounding box center [865, 47] width 8 height 8
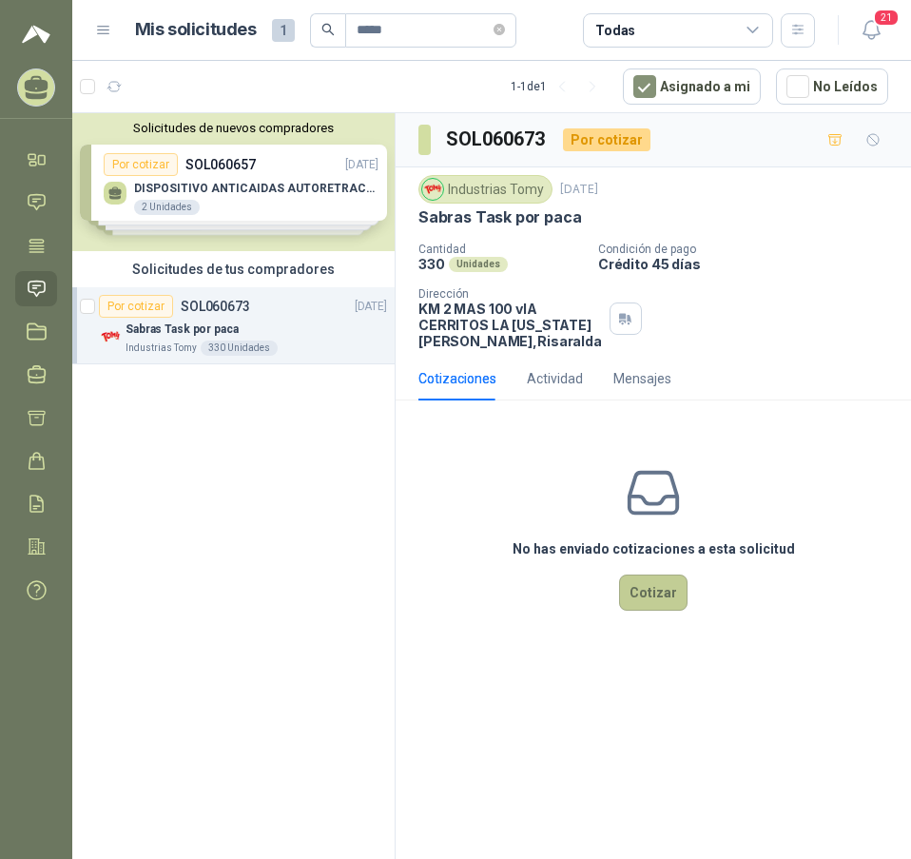
click at [663, 611] on button "Cotizar" at bounding box center [653, 593] width 69 height 36
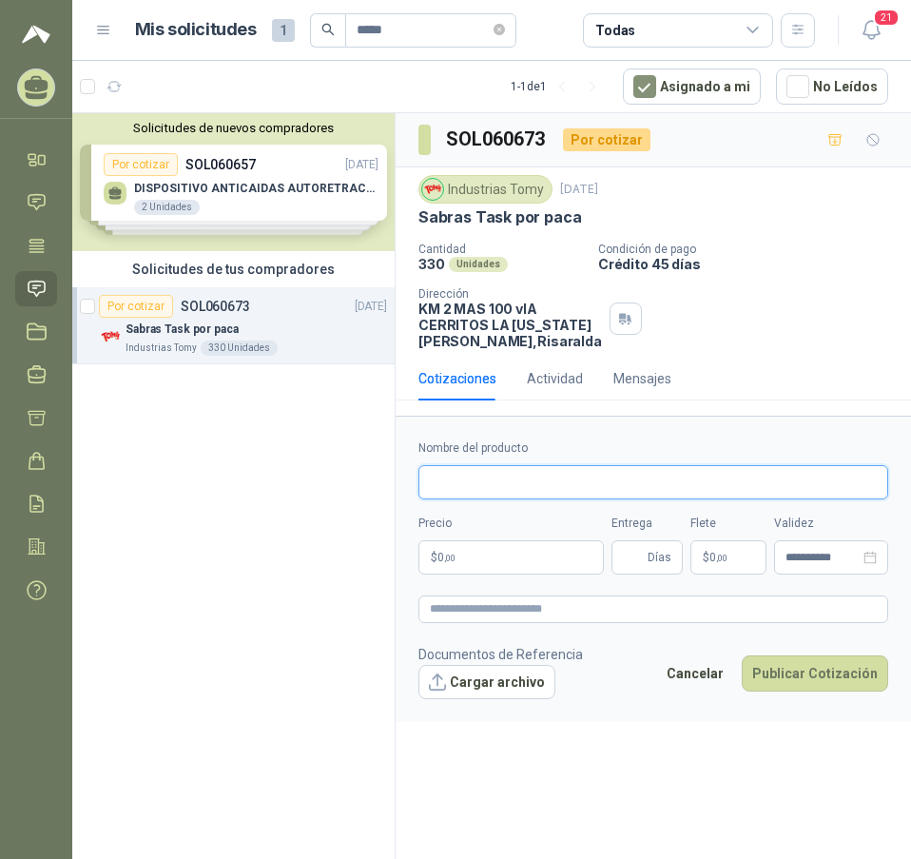
drag, startPoint x: 492, startPoint y: 505, endPoint x: 504, endPoint y: 516, distance: 16.2
click at [492, 499] on input "Nombre del producto" at bounding box center [654, 482] width 470 height 34
click at [481, 569] on p "$ 0 ,00" at bounding box center [512, 557] width 186 height 34
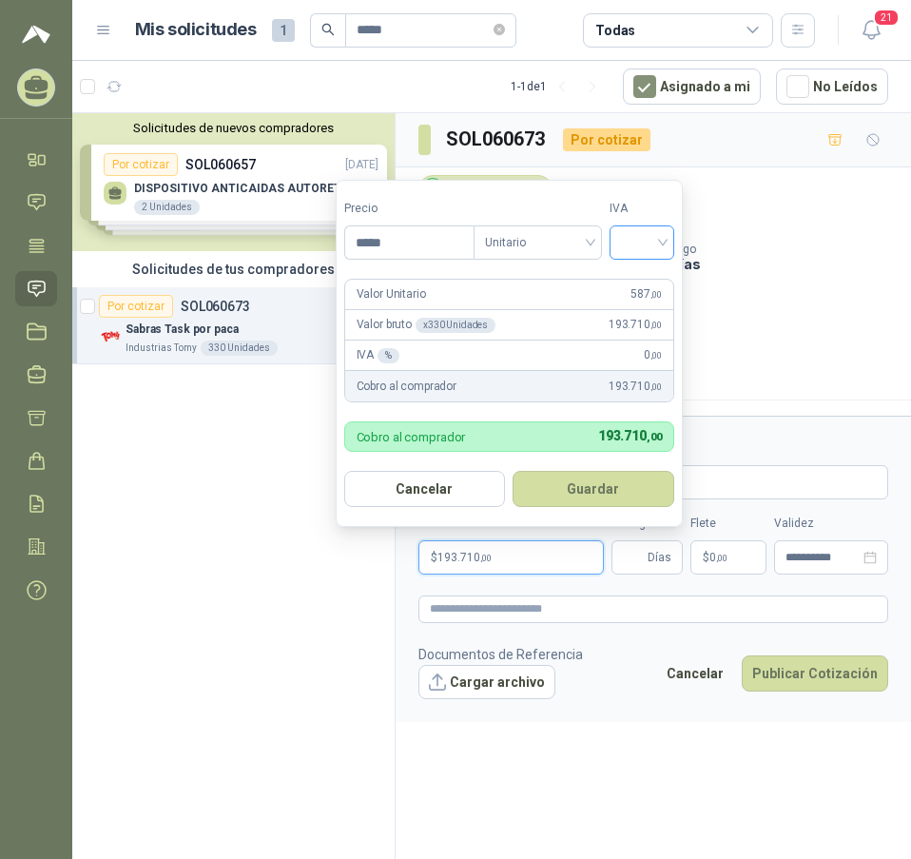
type input "*****"
click at [657, 242] on input "search" at bounding box center [642, 240] width 42 height 29
click at [655, 278] on div "19%" at bounding box center [646, 281] width 35 height 21
click at [581, 245] on span "Unitario" at bounding box center [542, 242] width 106 height 29
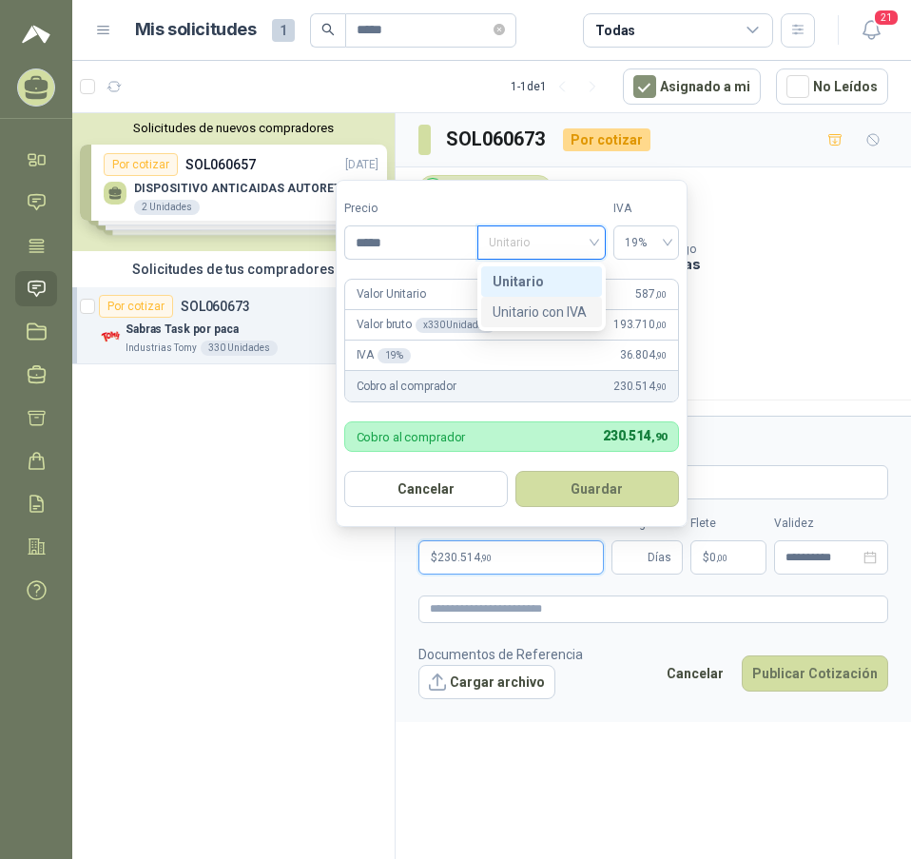
click at [562, 304] on div "Unitario con IVA" at bounding box center [542, 312] width 98 height 21
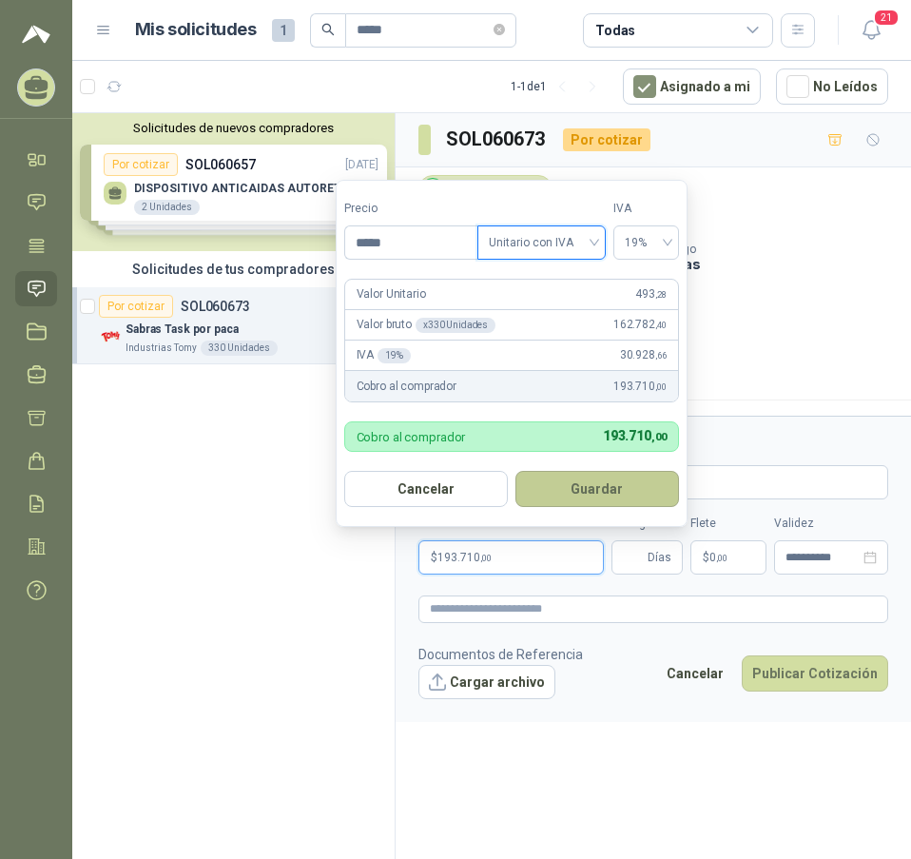
click at [583, 493] on button "Guardar" at bounding box center [598, 489] width 164 height 36
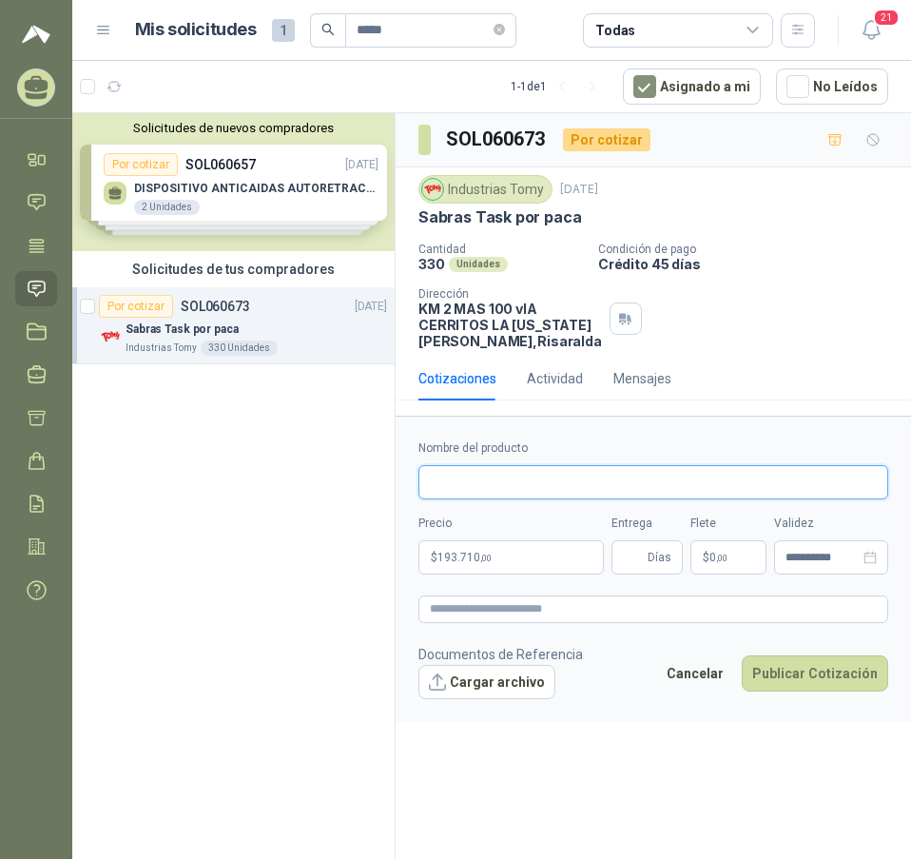
click at [522, 497] on input "Nombre del producto" at bounding box center [654, 482] width 470 height 34
click at [518, 499] on input "Nombre del producto" at bounding box center [654, 482] width 470 height 34
type input "*"
click at [690, 499] on input "**********" at bounding box center [654, 482] width 470 height 34
click at [527, 499] on input "**********" at bounding box center [654, 482] width 470 height 34
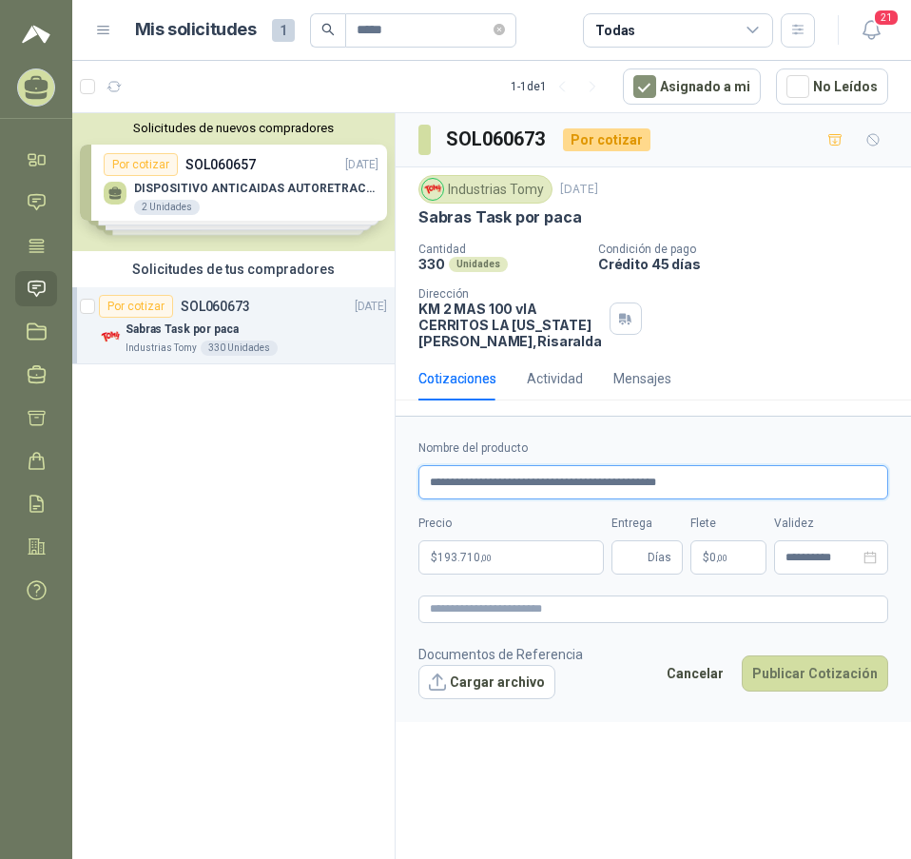
click at [613, 499] on input "**********" at bounding box center [654, 482] width 470 height 34
click at [558, 499] on input "**********" at bounding box center [654, 482] width 470 height 34
drag, startPoint x: 731, startPoint y: 498, endPoint x: 558, endPoint y: 498, distance: 173.2
click at [558, 498] on input "**********" at bounding box center [654, 482] width 470 height 34
type input "**********"
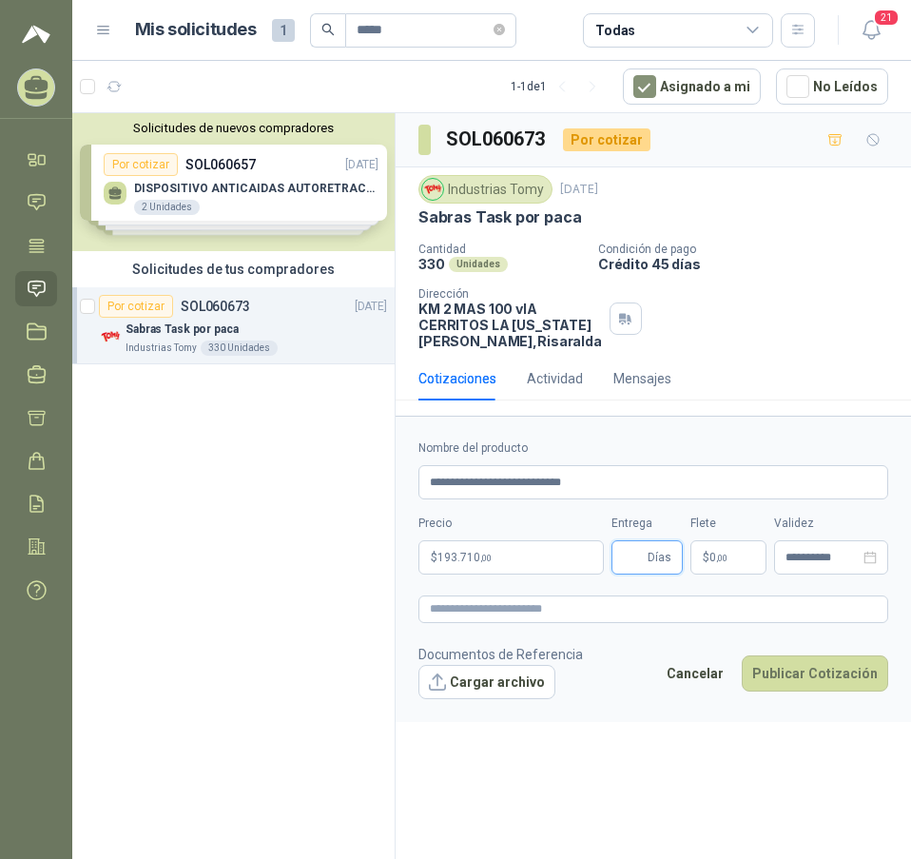
click at [631, 574] on input "Entrega" at bounding box center [633, 557] width 21 height 32
type input "*"
click at [846, 692] on button "Publicar Cotización" at bounding box center [815, 674] width 147 height 36
